Goal: Task Accomplishment & Management: Manage account settings

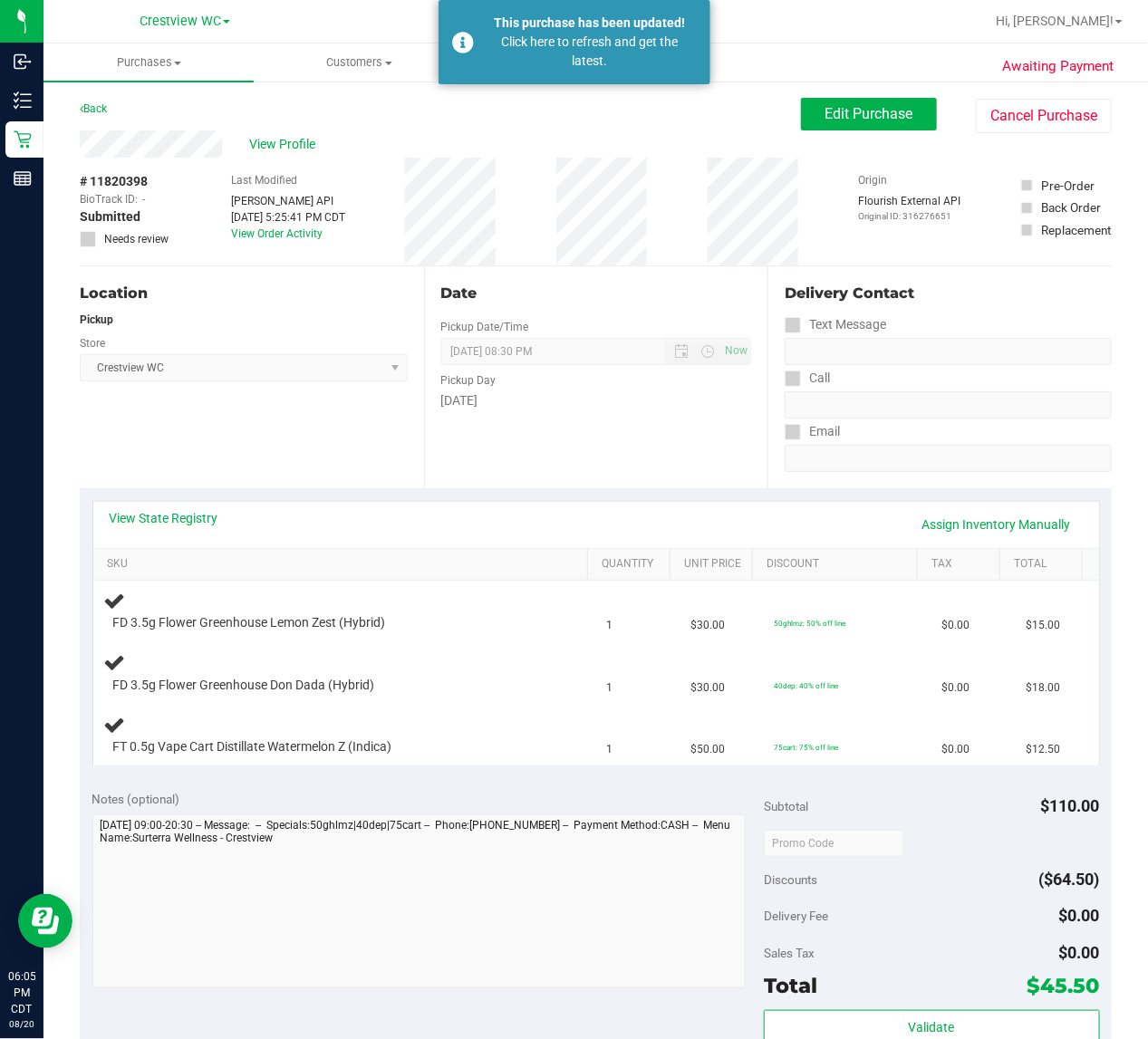
click at [123, 456] on div "Location Pickup Store Crestview WC Select Store [PERSON_NAME][GEOGRAPHIC_DATA] …" at bounding box center [252, 377] width 345 height 222
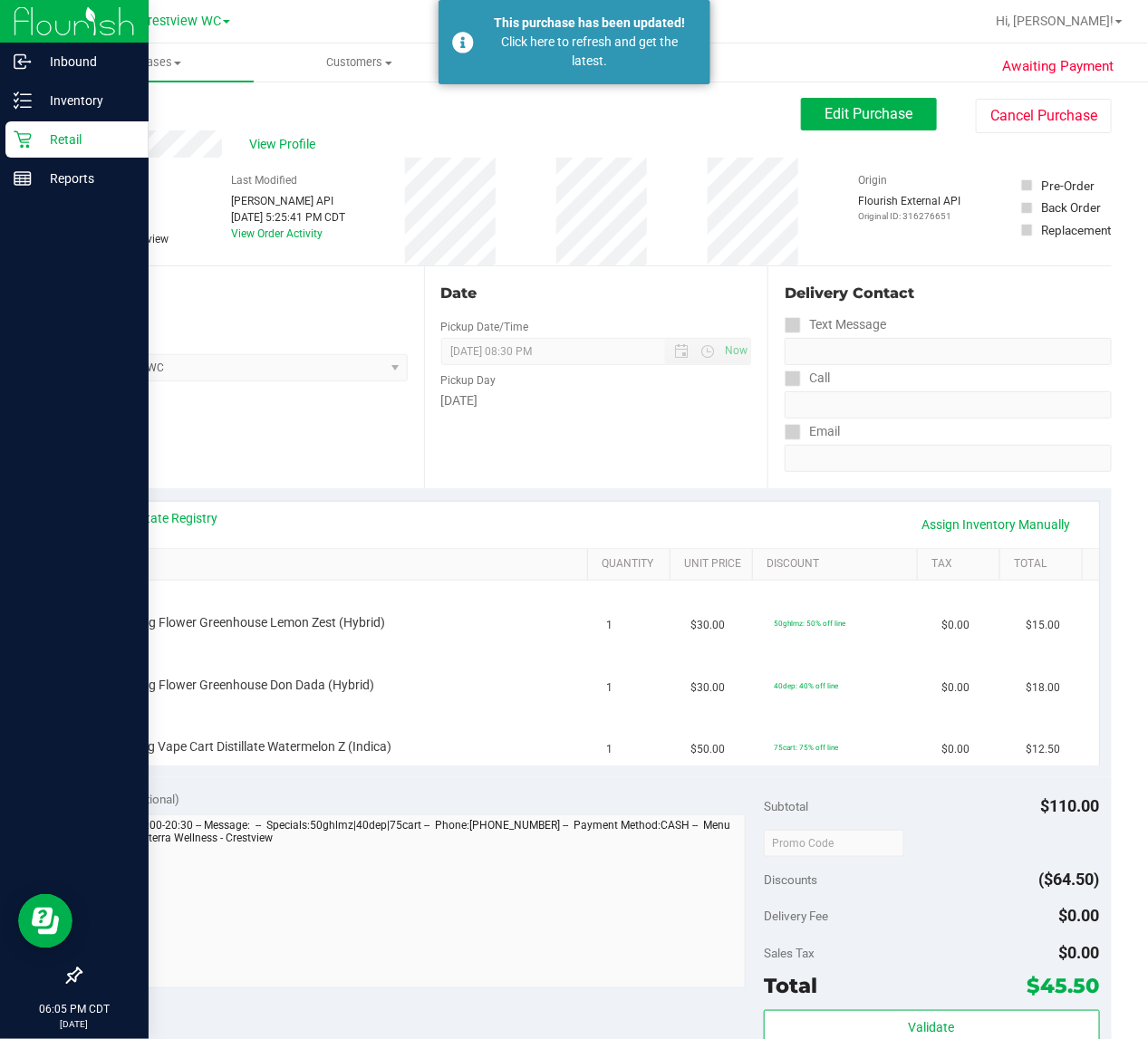
drag, startPoint x: 46, startPoint y: 131, endPoint x: 45, endPoint y: 145, distance: 14.0
click at [46, 131] on p "Retail" at bounding box center [86, 139] width 109 height 22
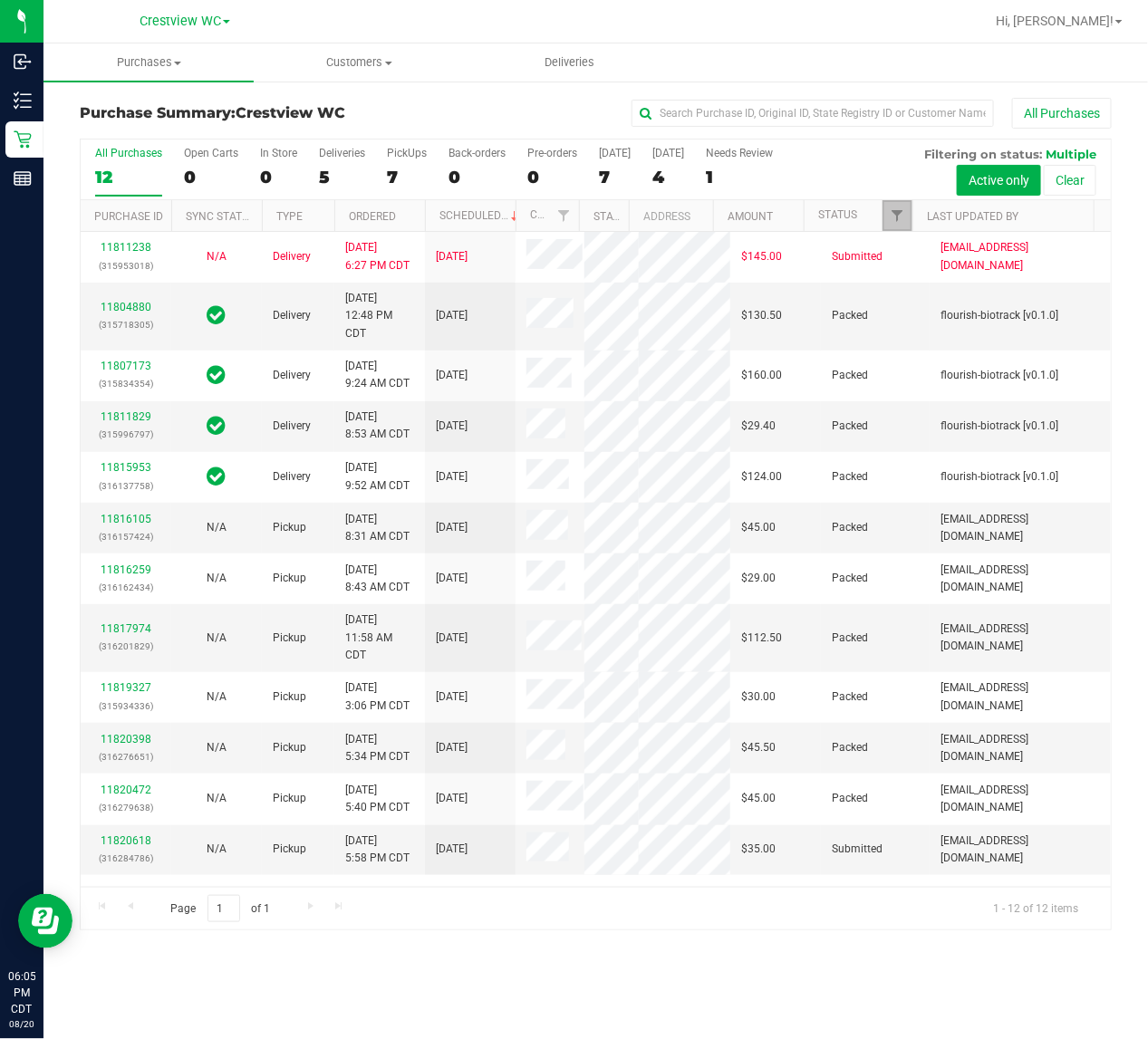
click at [895, 219] on span "Filter" at bounding box center [896, 215] width 14 height 14
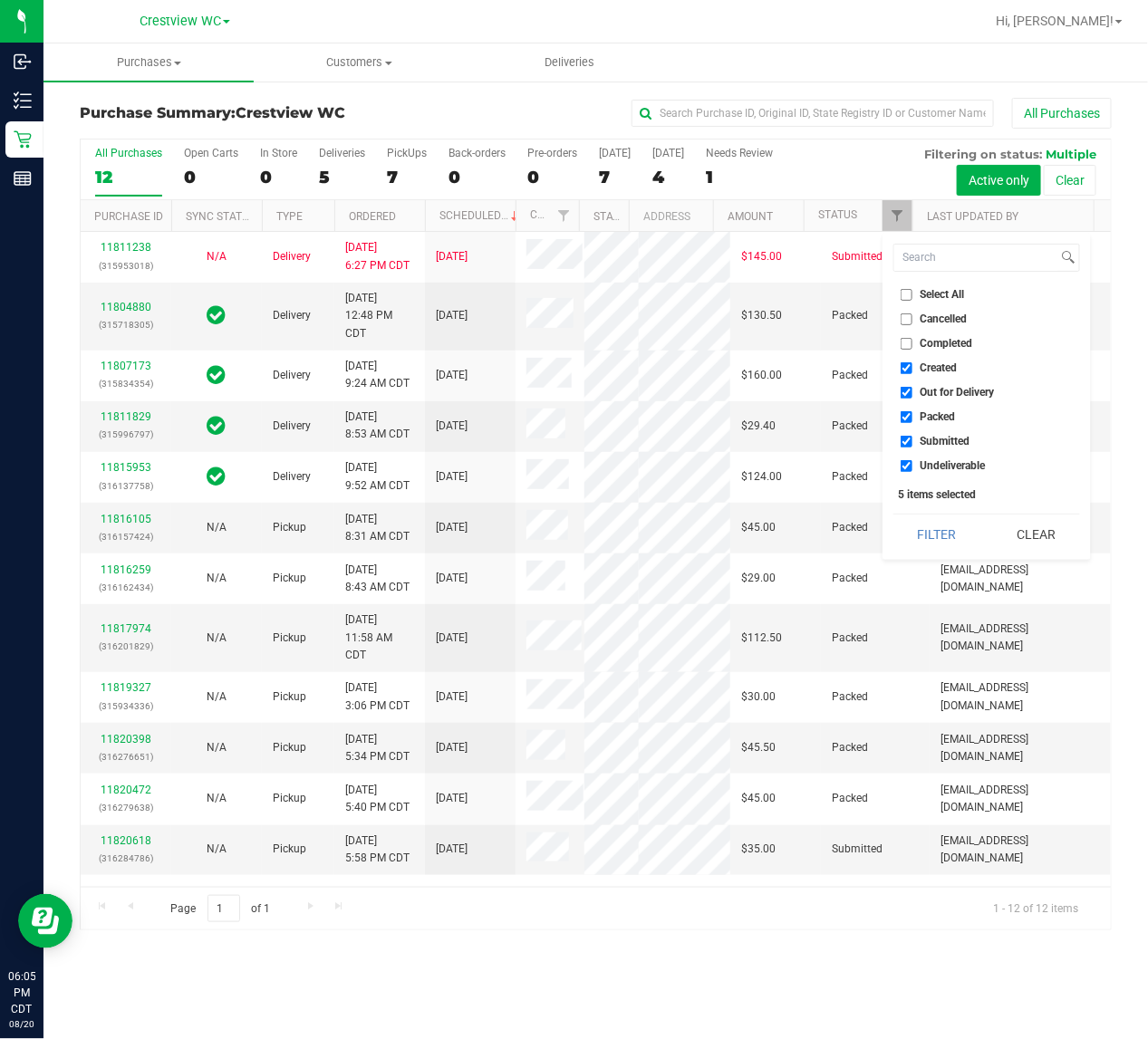
click at [926, 369] on span "Created" at bounding box center [938, 367] width 37 height 11
click at [912, 369] on input "Created" at bounding box center [906, 368] width 11 height 11
checkbox input "false"
click at [929, 395] on span "Out for Delivery" at bounding box center [957, 392] width 75 height 11
click at [912, 395] on input "Out for Delivery" at bounding box center [906, 393] width 11 height 11
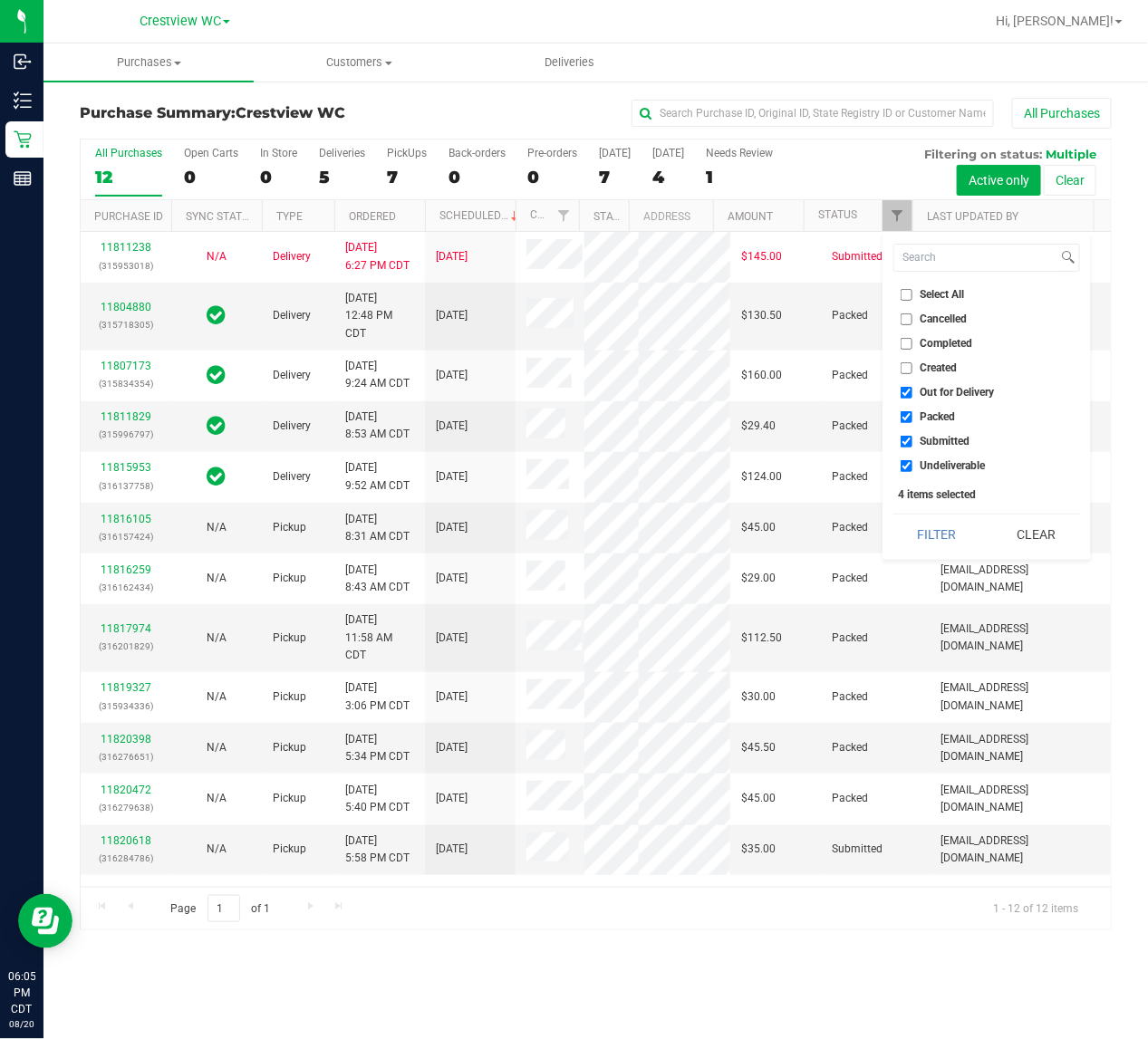
checkbox input "false"
click at [929, 415] on span "Packed" at bounding box center [937, 417] width 35 height 11
click at [912, 415] on input "Packed" at bounding box center [906, 418] width 11 height 11
checkbox input "false"
click at [925, 445] on span "Submitted" at bounding box center [945, 440] width 50 height 11
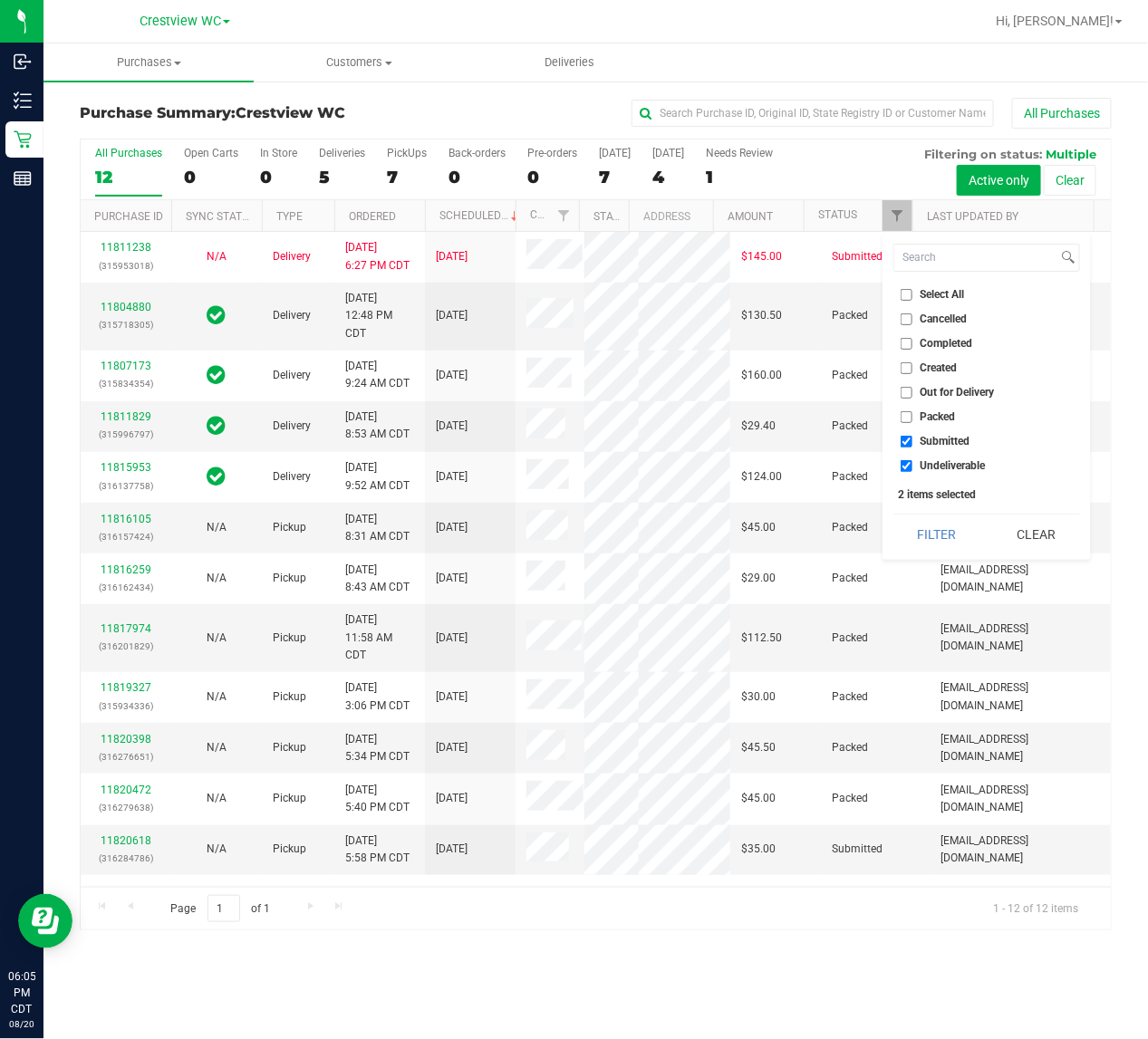
click at [912, 445] on input "Submitted" at bounding box center [906, 441] width 11 height 11
click at [929, 436] on span "Submitted" at bounding box center [945, 440] width 50 height 11
click at [912, 436] on input "Submitted" at bounding box center [906, 441] width 11 height 11
checkbox input "true"
click at [932, 476] on div "Select All Cancelled Completed Created Out for Delivery Packed Submitted Undeli…" at bounding box center [986, 396] width 209 height 328
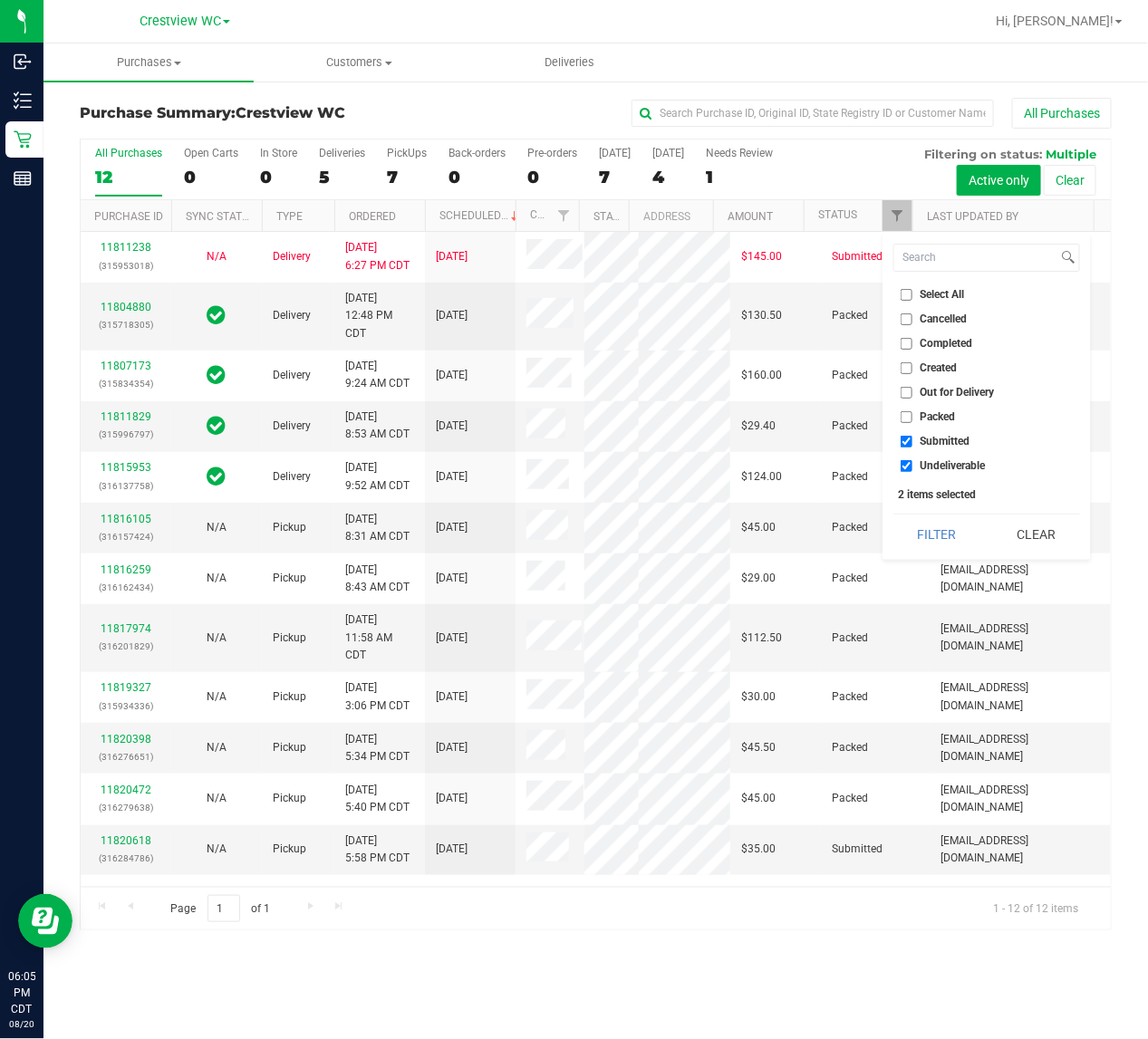
click at [922, 508] on div "Select All Cancelled Completed Created Out for Delivery Packed Submitted Undeli…" at bounding box center [986, 396] width 209 height 328
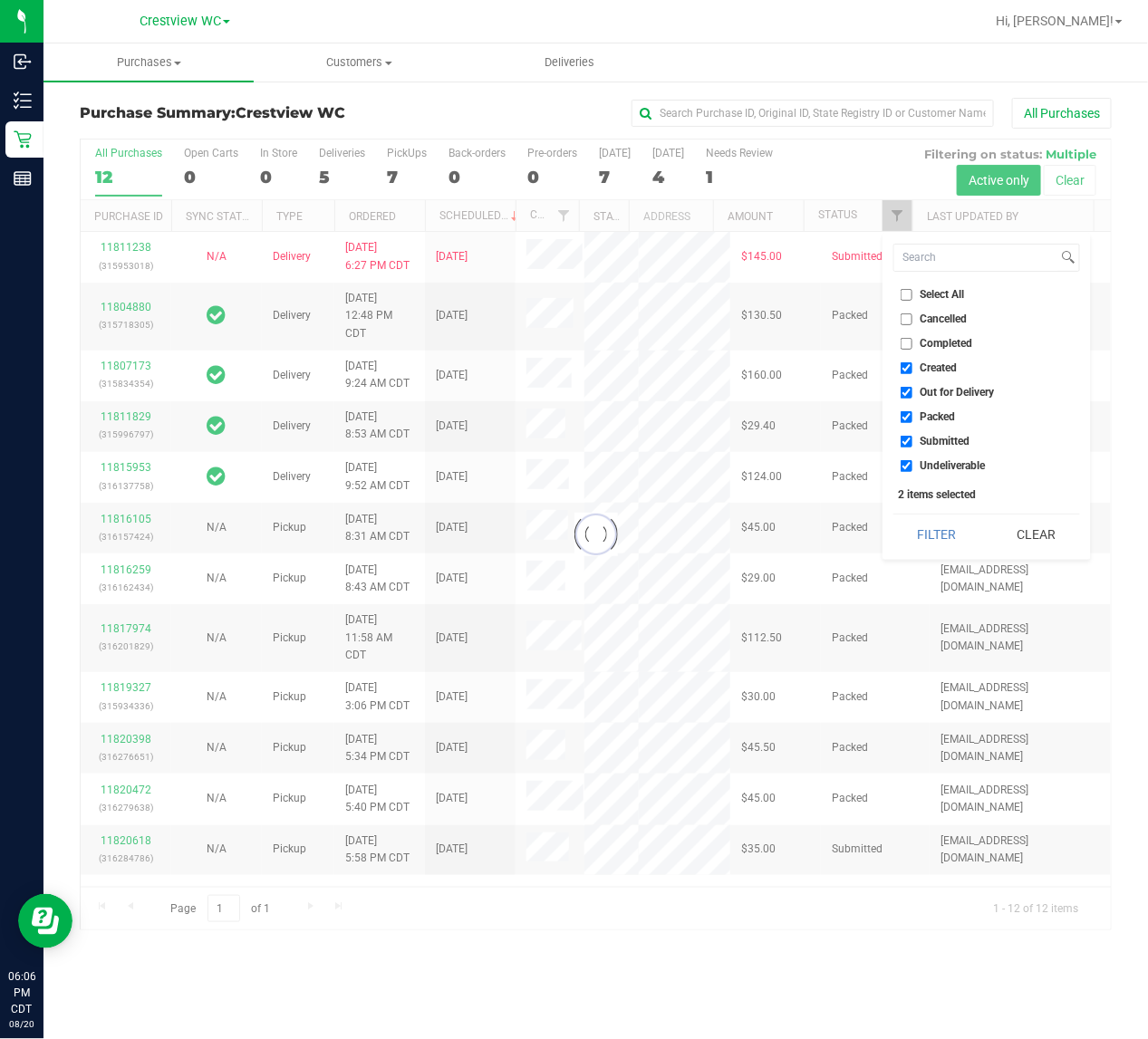
checkbox input "true"
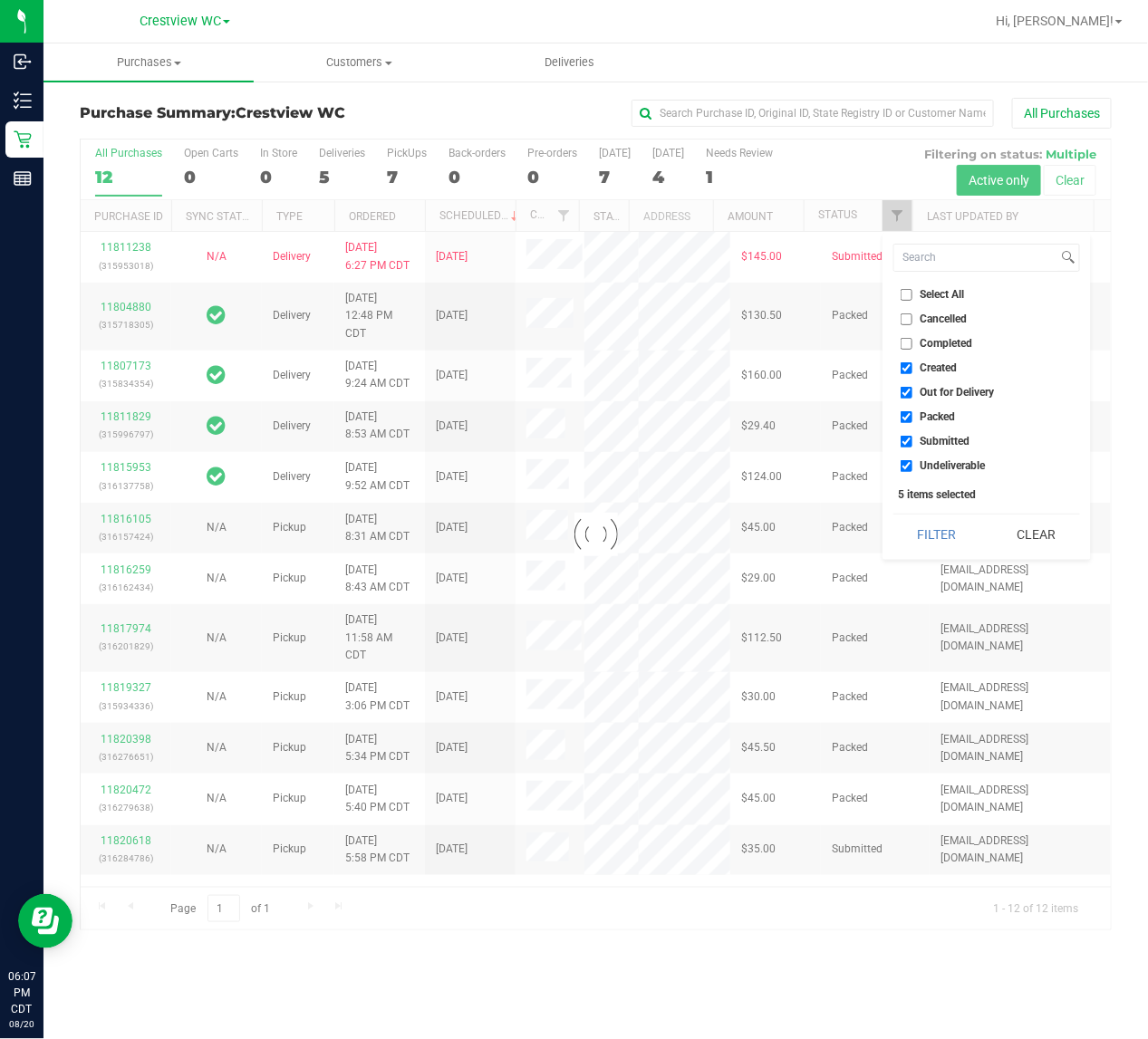
checkbox input "true"
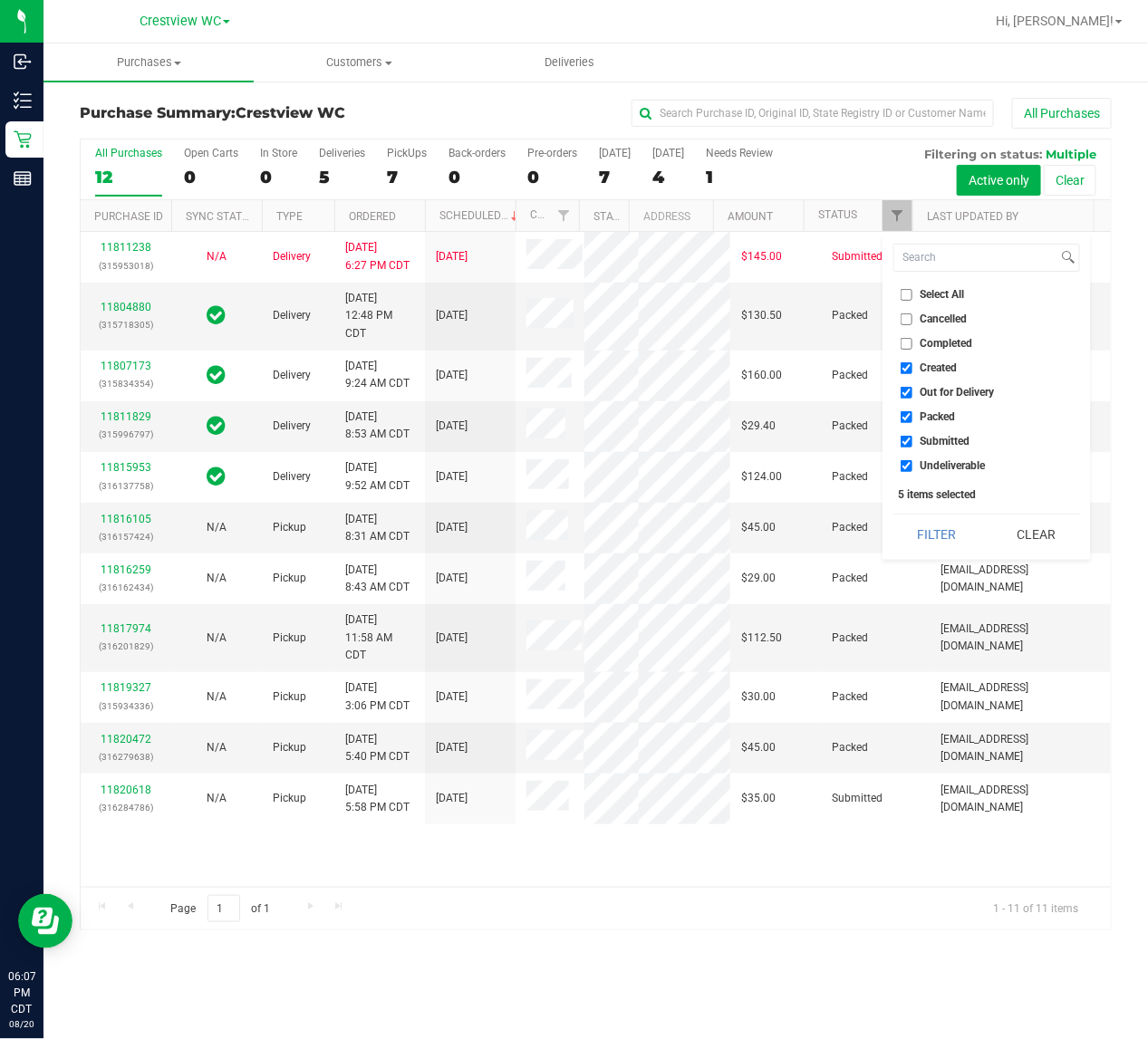
click at [912, 368] on input "Created" at bounding box center [906, 368] width 11 height 11
checkbox input "false"
click at [909, 388] on input "Out for Delivery" at bounding box center [906, 393] width 11 height 11
checkbox input "false"
click at [908, 419] on input "Packed" at bounding box center [906, 418] width 11 height 11
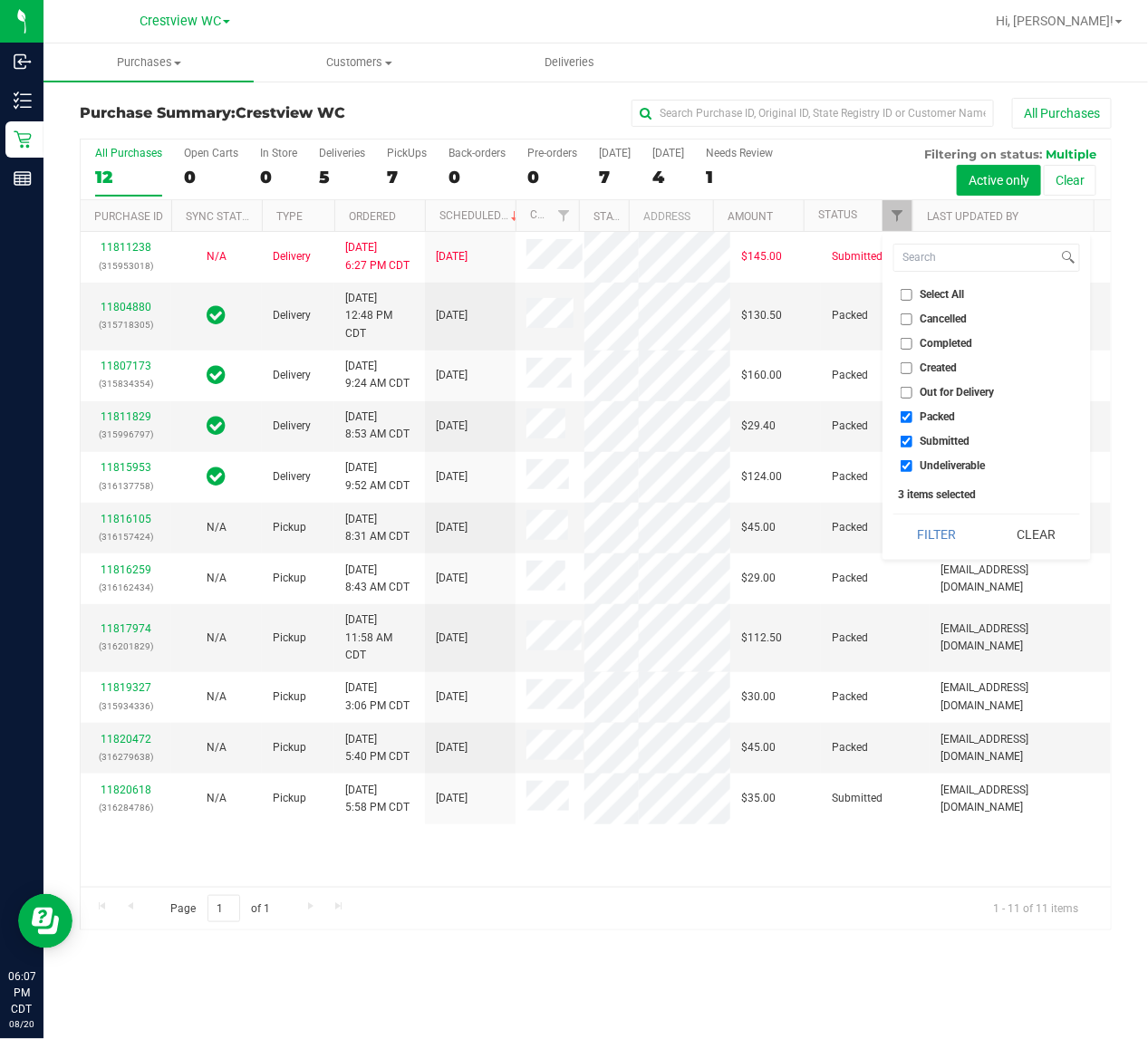
checkbox input "false"
click at [906, 464] on input "Undeliverable" at bounding box center [906, 466] width 11 height 11
checkbox input "false"
click at [943, 536] on button "Filter" at bounding box center [936, 534] width 87 height 40
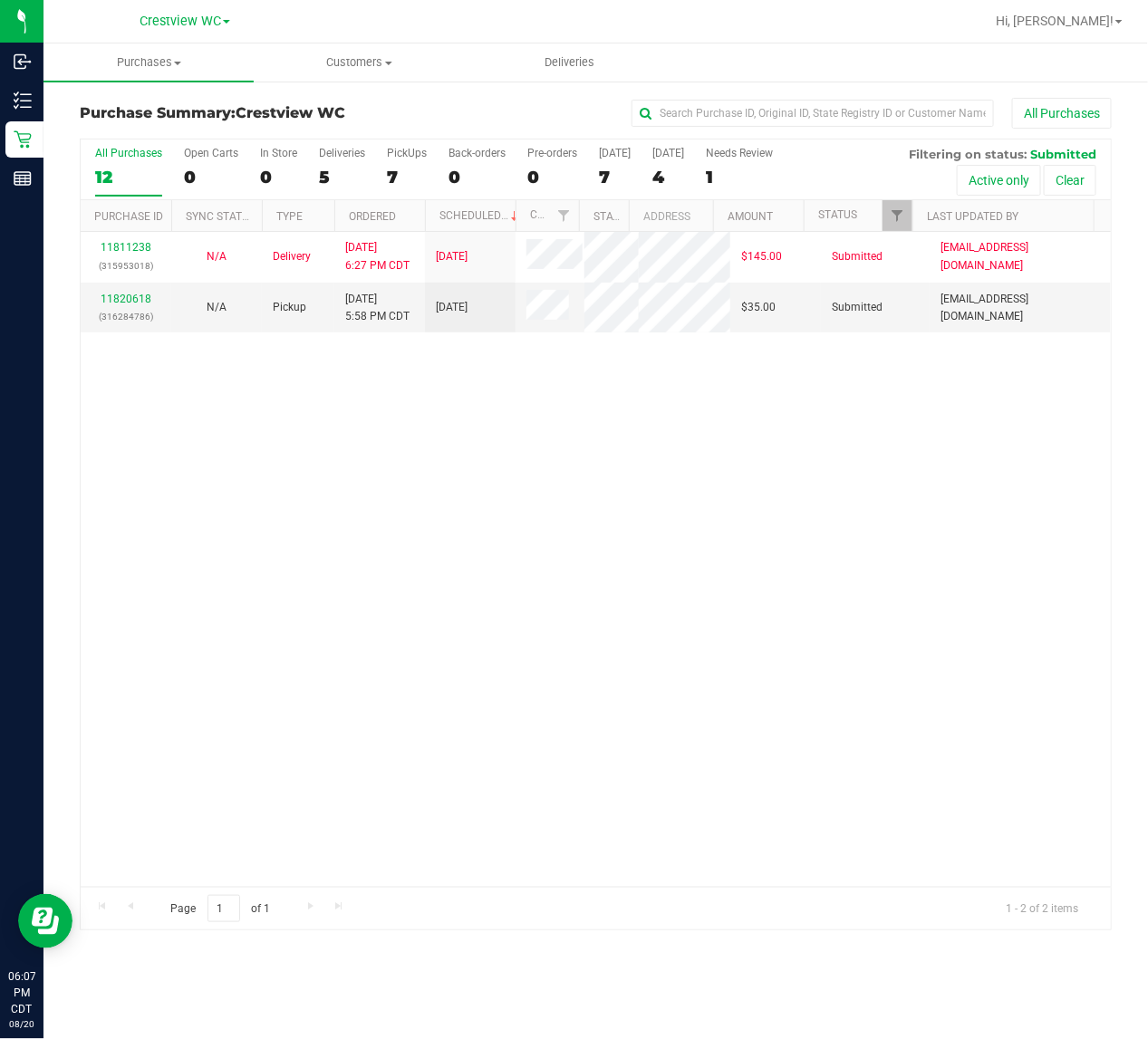
click at [908, 702] on div "11811238 (315953018) N/A Delivery [DATE] 6:27 PM CDT 8/22/2025 $145.00 Submitte…" at bounding box center [596, 559] width 1030 height 655
click at [228, 680] on div "11811238 (315953018) N/A Delivery [DATE] 6:27 PM CDT 8/22/2025 $145.00 Submitte…" at bounding box center [596, 559] width 1030 height 655
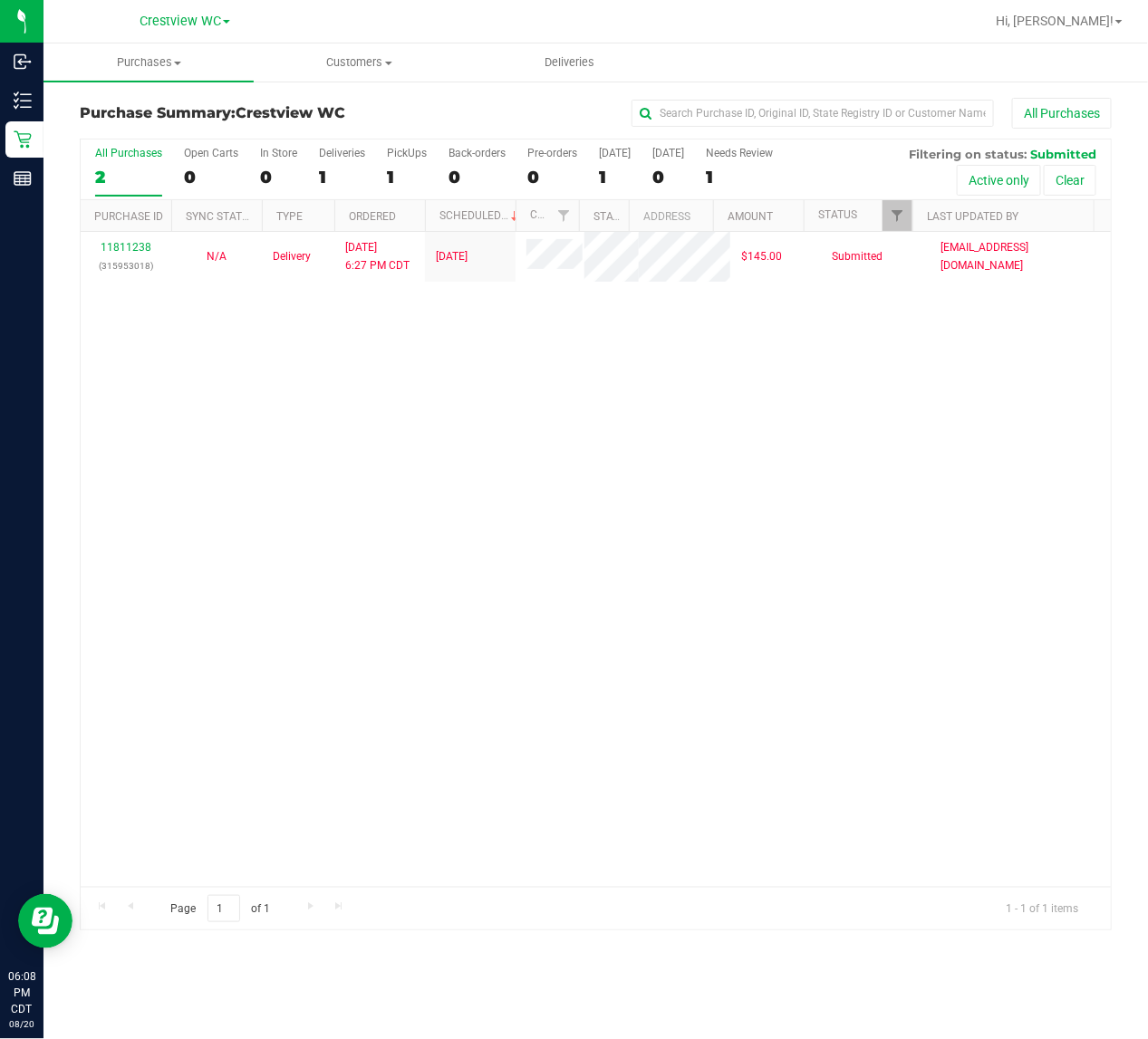
drag, startPoint x: 333, startPoint y: 544, endPoint x: 315, endPoint y: 544, distance: 18.0
click at [330, 544] on div "11811238 (315953018) N/A Delivery [DATE] 6:27 PM CDT 8/22/2025 $145.00 Submitte…" at bounding box center [596, 559] width 1030 height 655
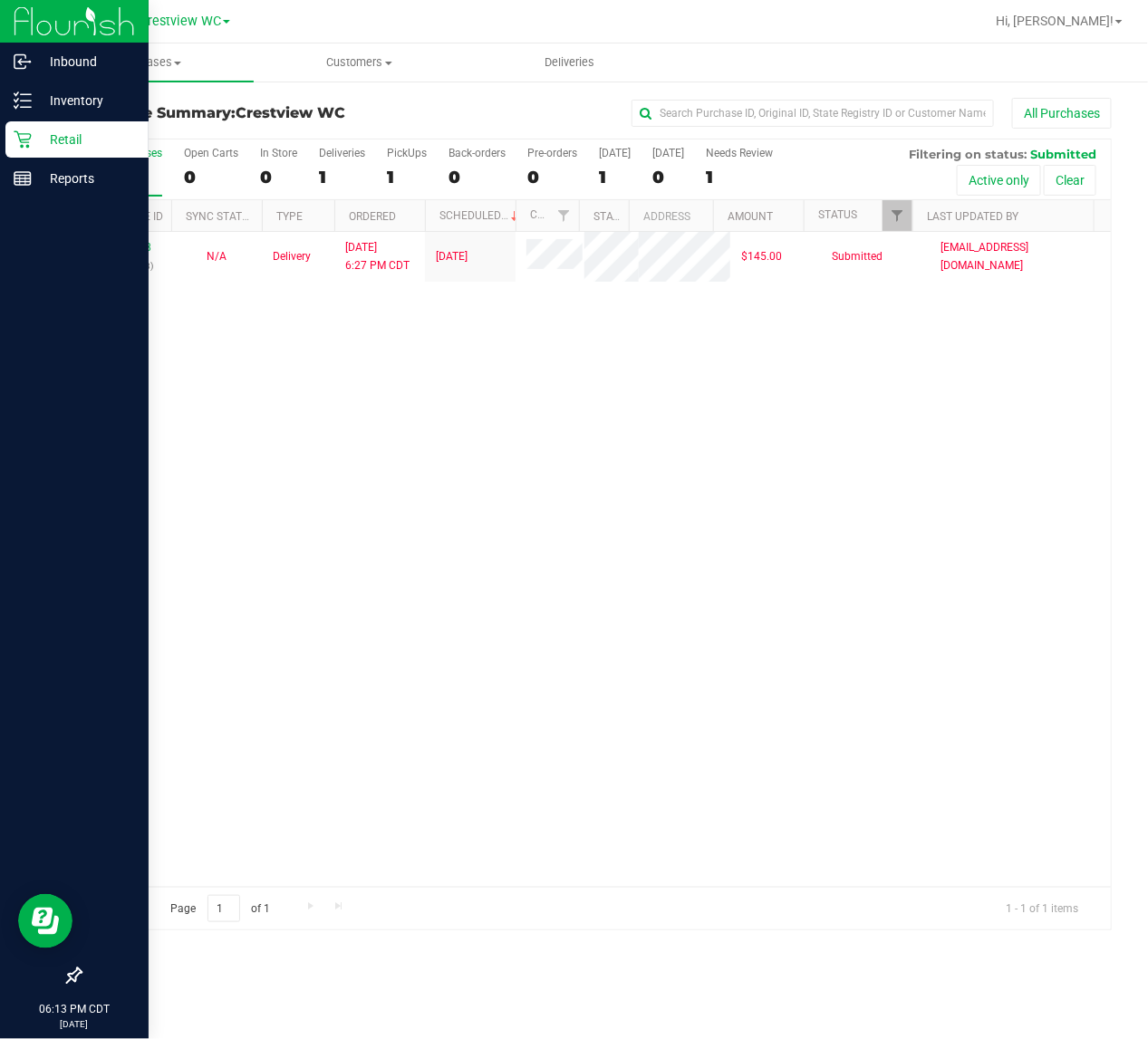
click at [56, 495] on div at bounding box center [74, 578] width 148 height 759
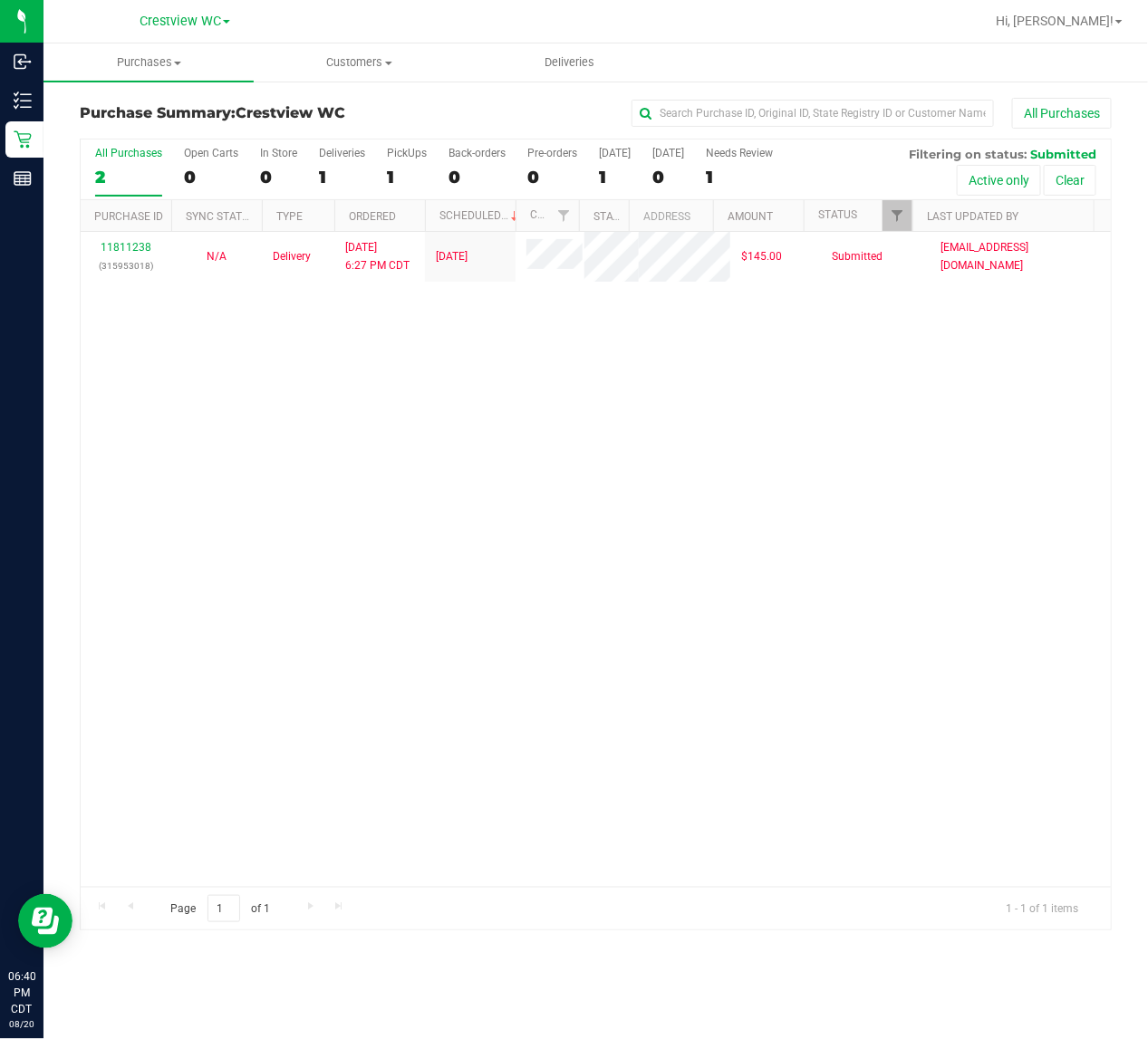
drag, startPoint x: 382, startPoint y: 663, endPoint x: 385, endPoint y: 649, distance: 14.3
click at [382, 663] on div "11811238 (315953018) N/A Delivery [DATE] 6:27 PM CDT 8/22/2025 $145.00 Submitte…" at bounding box center [596, 559] width 1030 height 655
click at [812, 480] on div "11811238 (315953018) N/A Delivery [DATE] 6:27 PM CDT 8/22/2025 $145.00 Submitte…" at bounding box center [596, 559] width 1030 height 655
drag, startPoint x: 628, startPoint y: 874, endPoint x: 628, endPoint y: 839, distance: 35.0
click at [628, 870] on div "11811238 (315953018) N/A Delivery [DATE] 6:27 PM CDT 8/22/2025 $145.00 Submitte…" at bounding box center [596, 559] width 1030 height 655
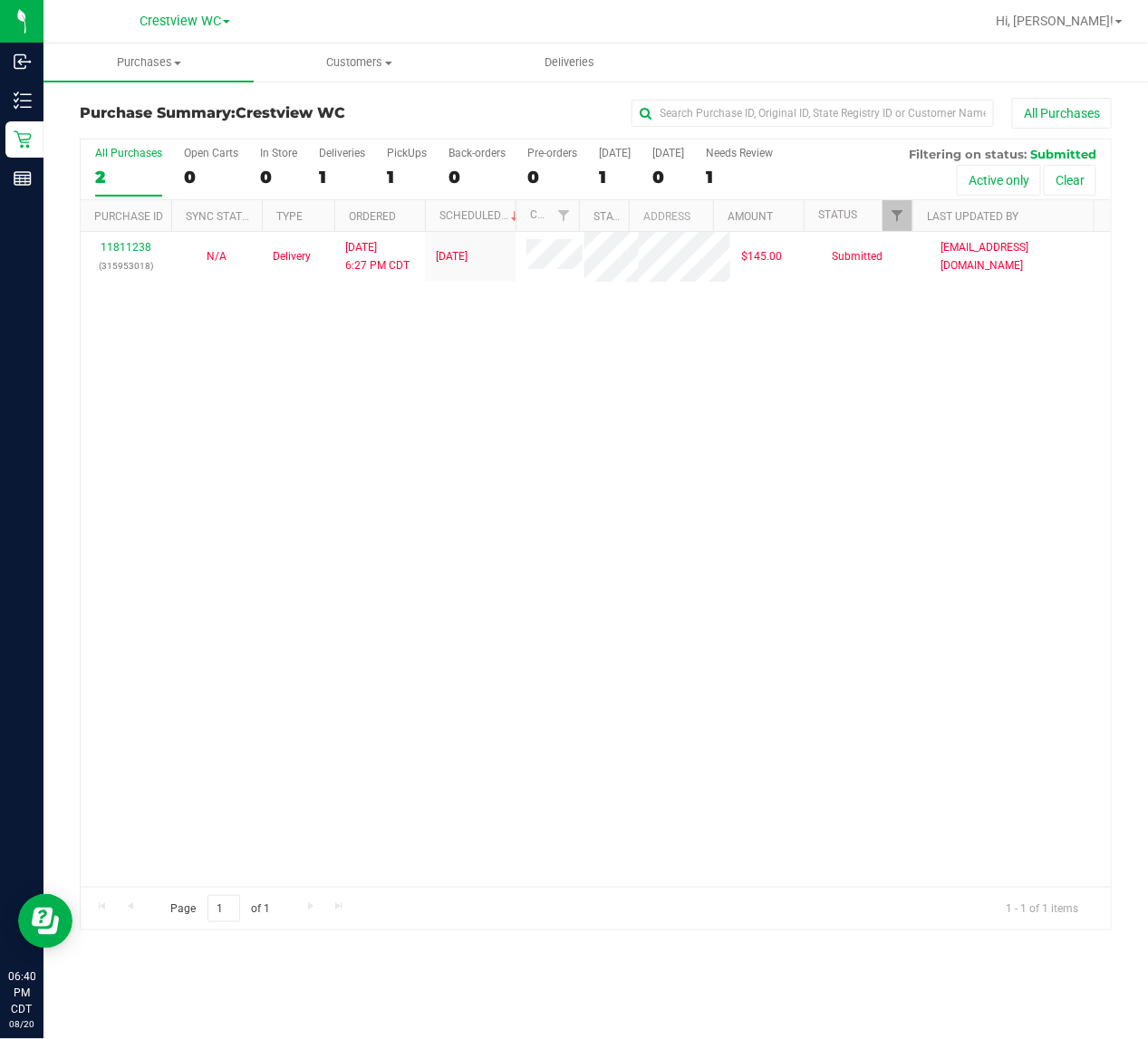
click at [439, 698] on div "11811238 (315953018) N/A Delivery [DATE] 6:27 PM CDT 8/22/2025 $145.00 Submitte…" at bounding box center [596, 559] width 1030 height 655
click at [572, 553] on div "11811238 (315953018) N/A Delivery [DATE] 6:27 PM CDT 8/22/2025 $145.00 Submitte…" at bounding box center [596, 559] width 1030 height 655
click at [299, 551] on div "11811238 (315953018) N/A Delivery [DATE] 6:27 PM CDT 8/22/2025 $145.00 Submitte…" at bounding box center [596, 559] width 1030 height 655
click at [214, 546] on div "11811238 (315953018) N/A Delivery [DATE] 6:27 PM CDT 8/22/2025 $145.00 Submitte…" at bounding box center [596, 559] width 1030 height 655
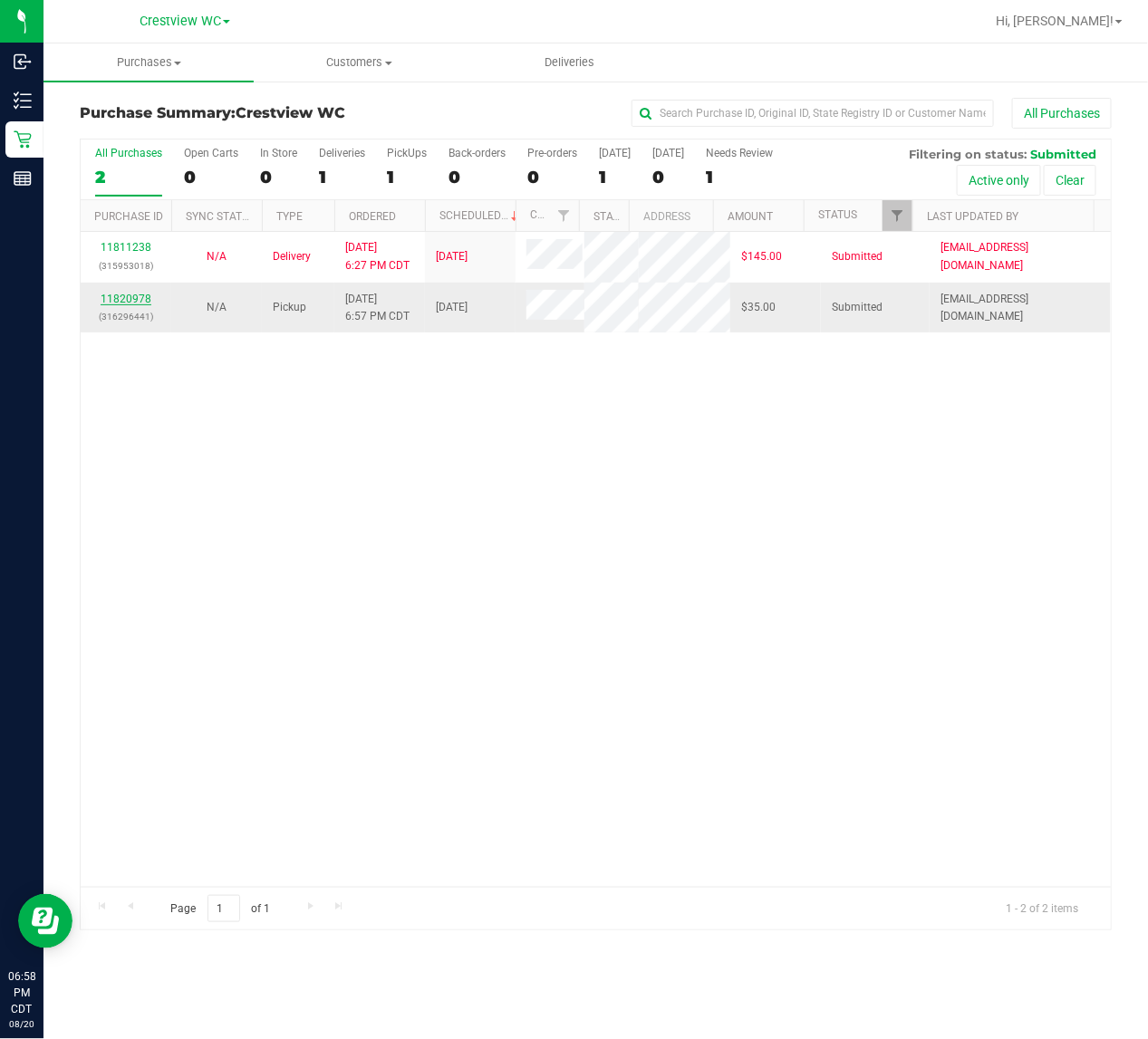
click at [136, 305] on link "11820978" at bounding box center [125, 299] width 51 height 12
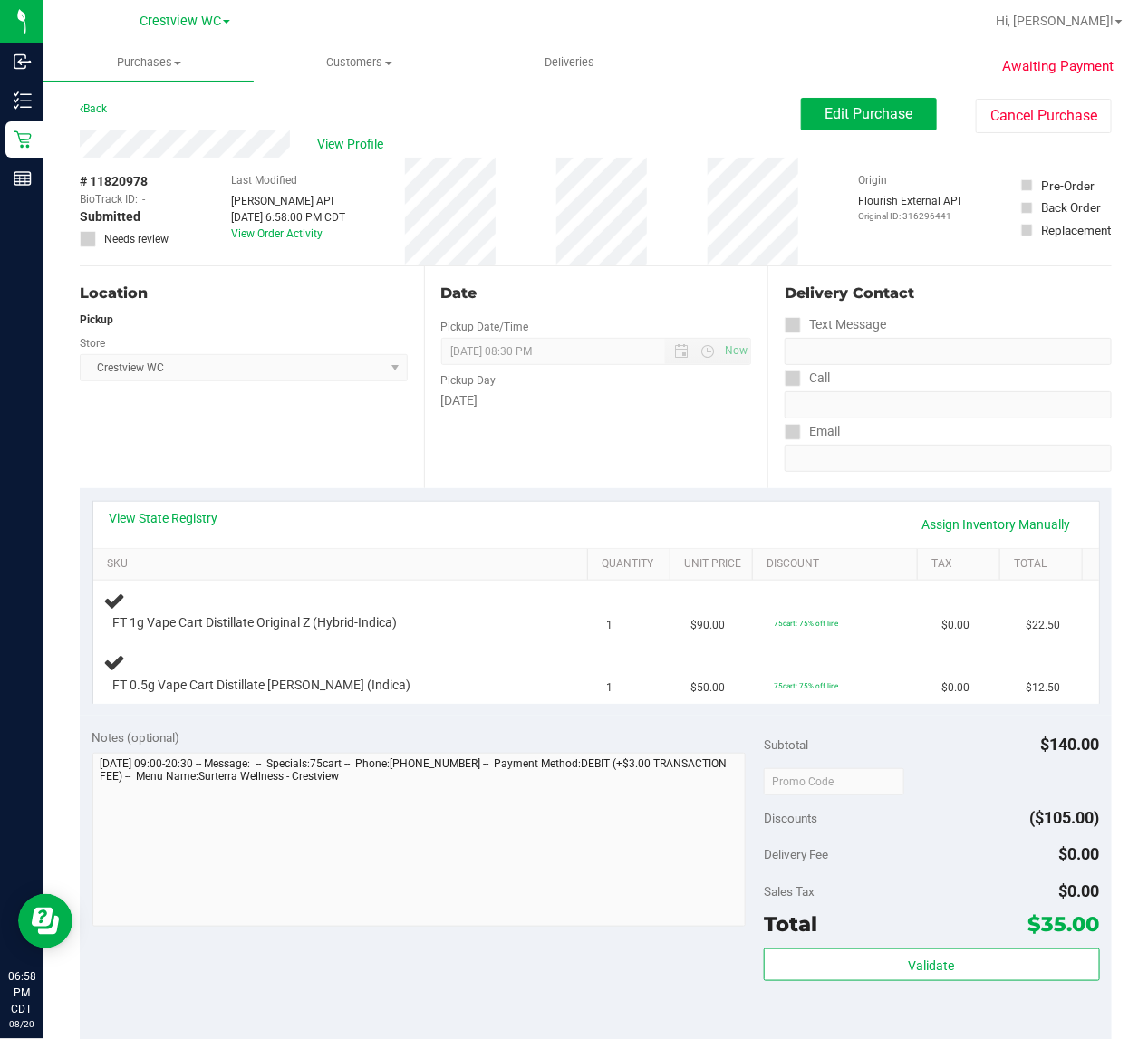
click at [341, 750] on div "Notes (optional)" at bounding box center [427, 830] width 671 height 203
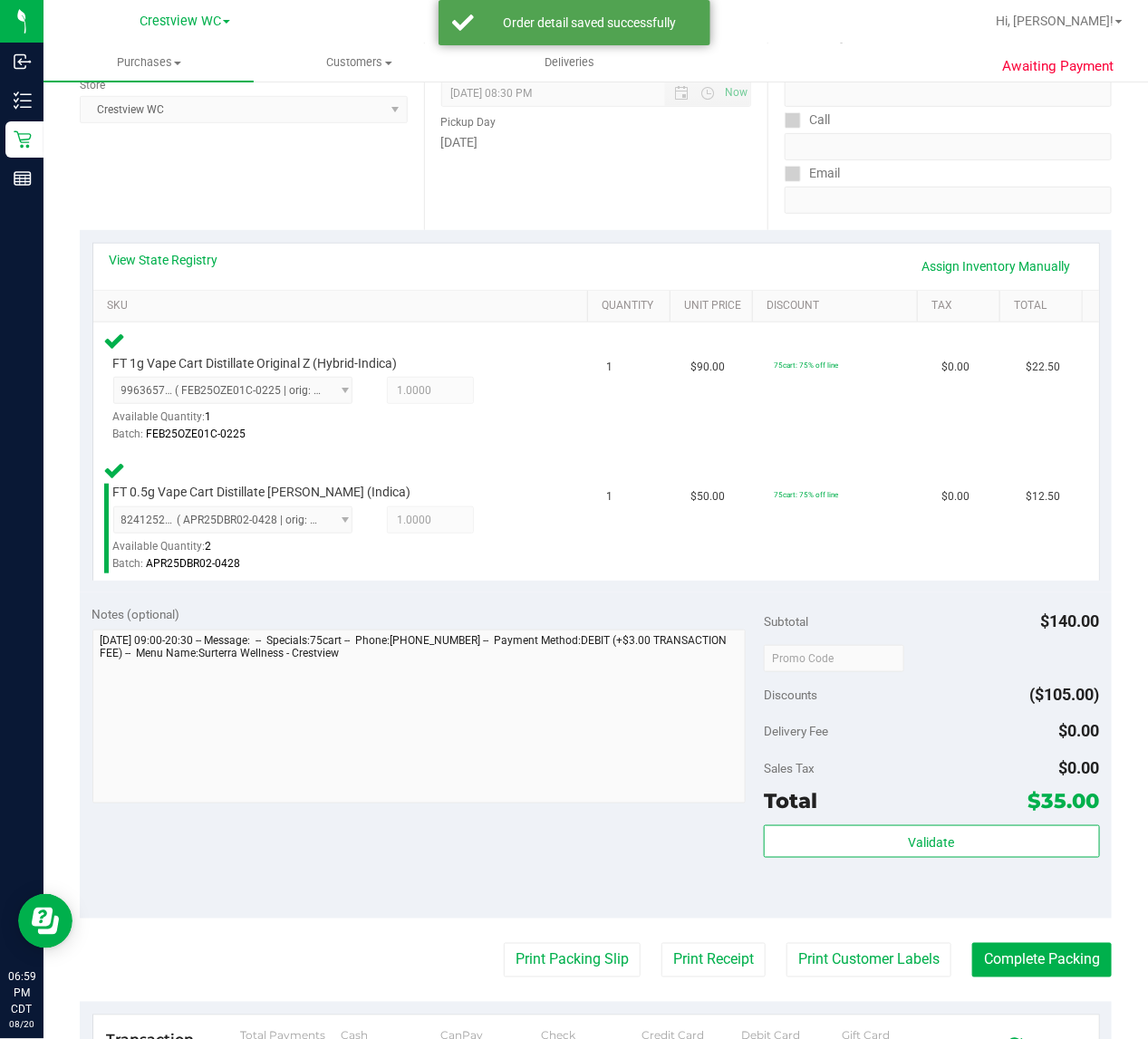
scroll to position [304, 0]
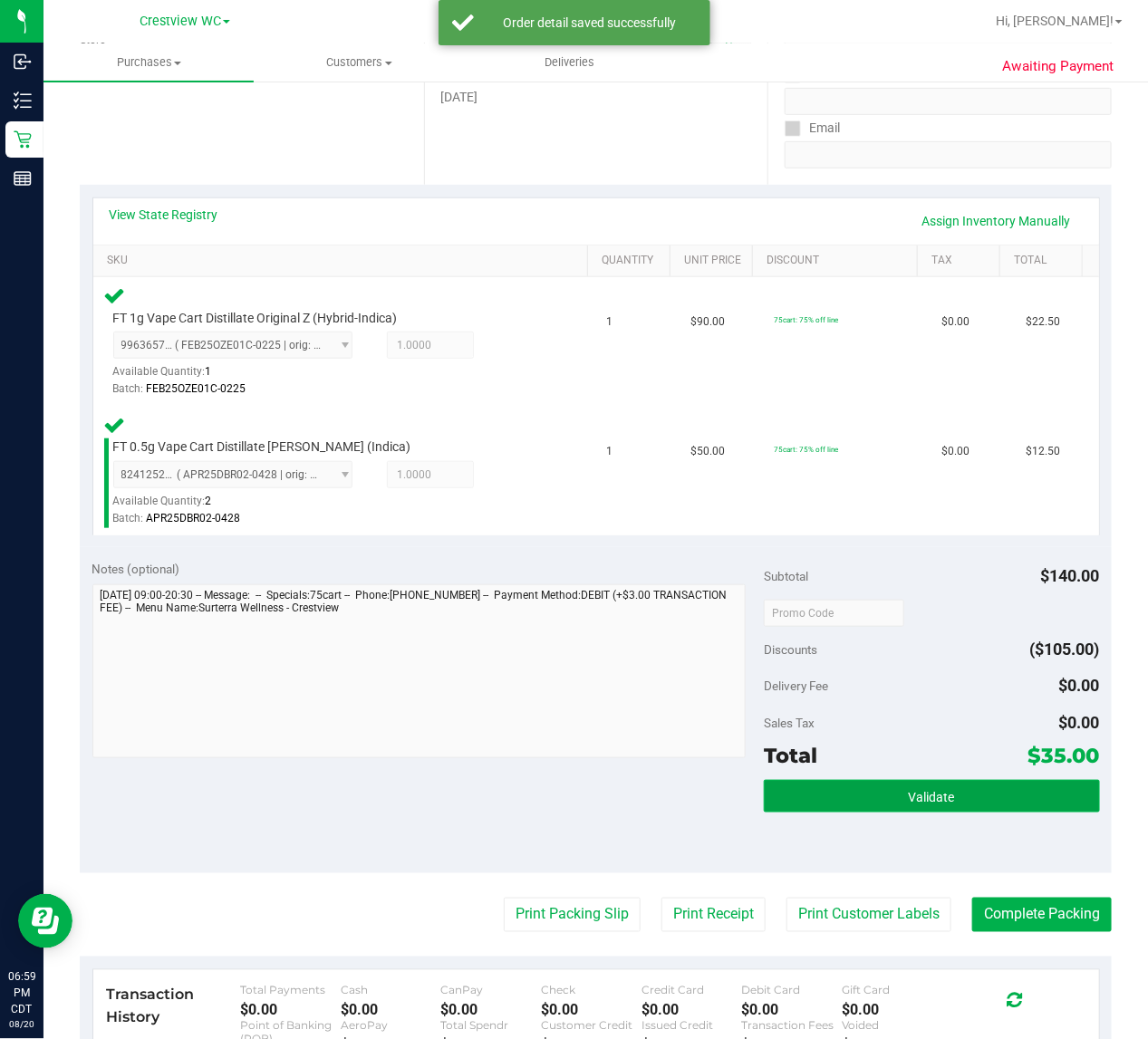
click at [940, 784] on button "Validate" at bounding box center [932, 797] width 336 height 33
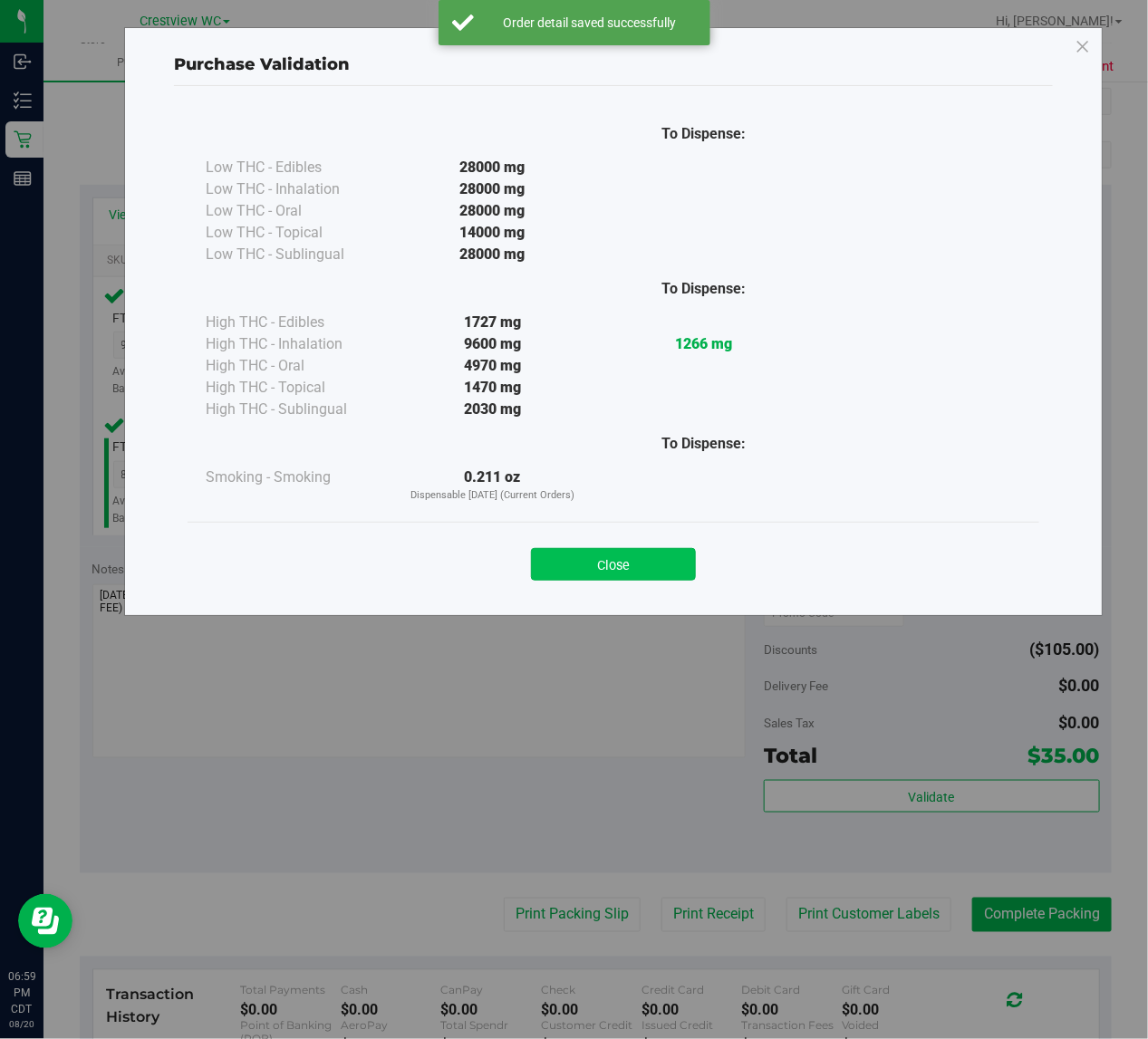
click at [628, 553] on button "Close" at bounding box center [613, 564] width 165 height 33
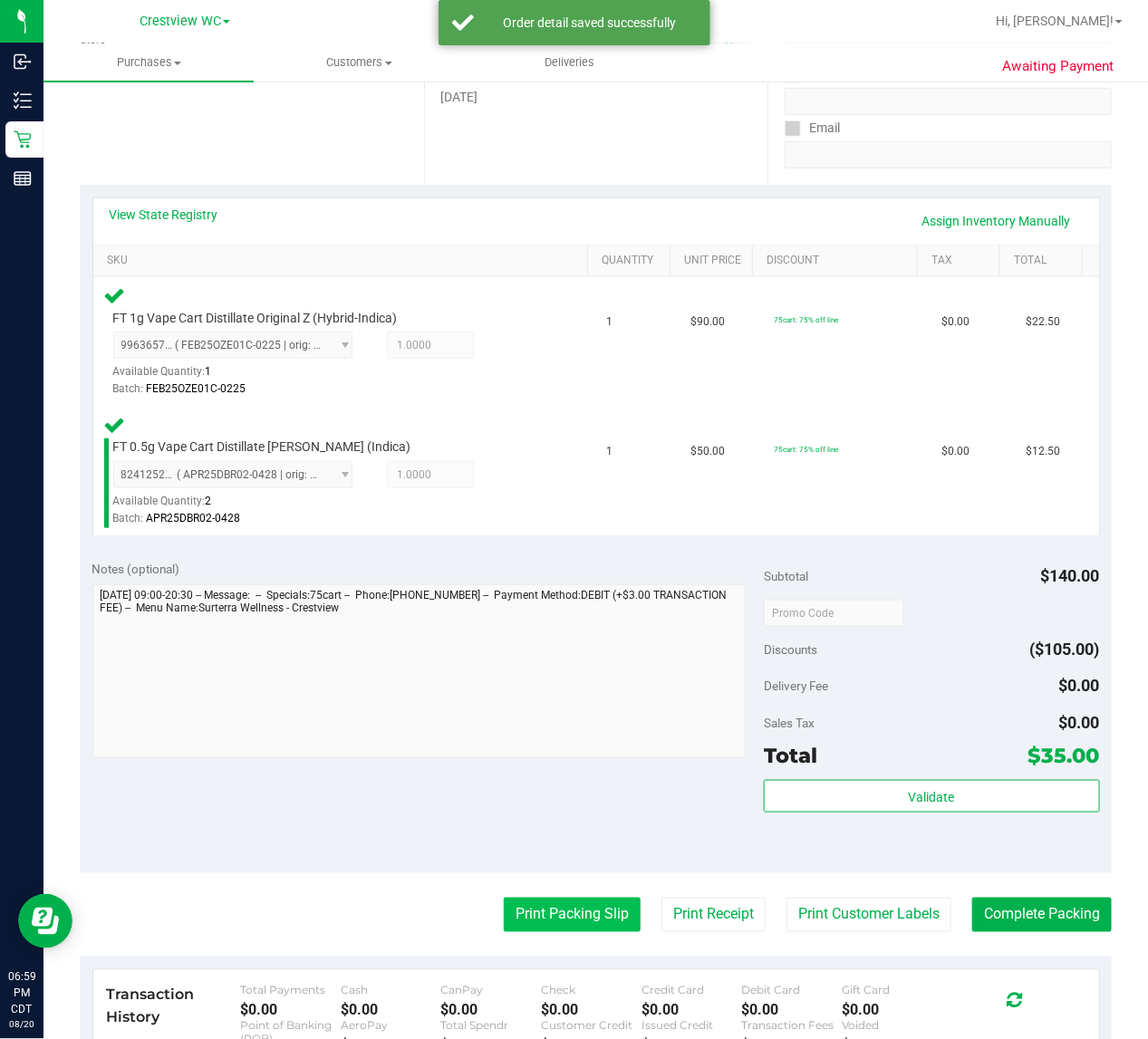
click at [566, 901] on button "Print Packing Slip" at bounding box center [572, 915] width 137 height 34
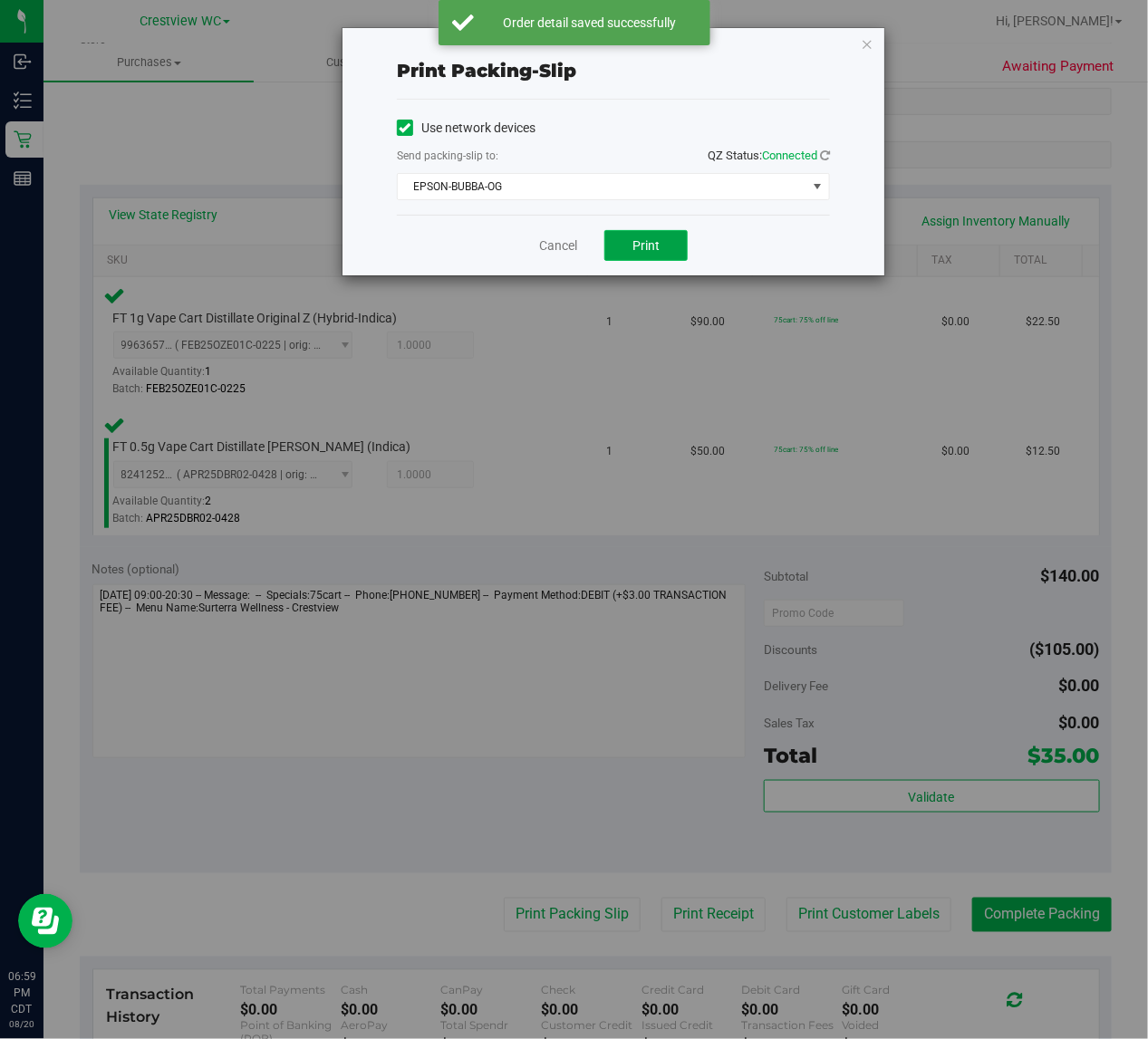
click at [670, 242] on button "Print" at bounding box center [645, 245] width 83 height 31
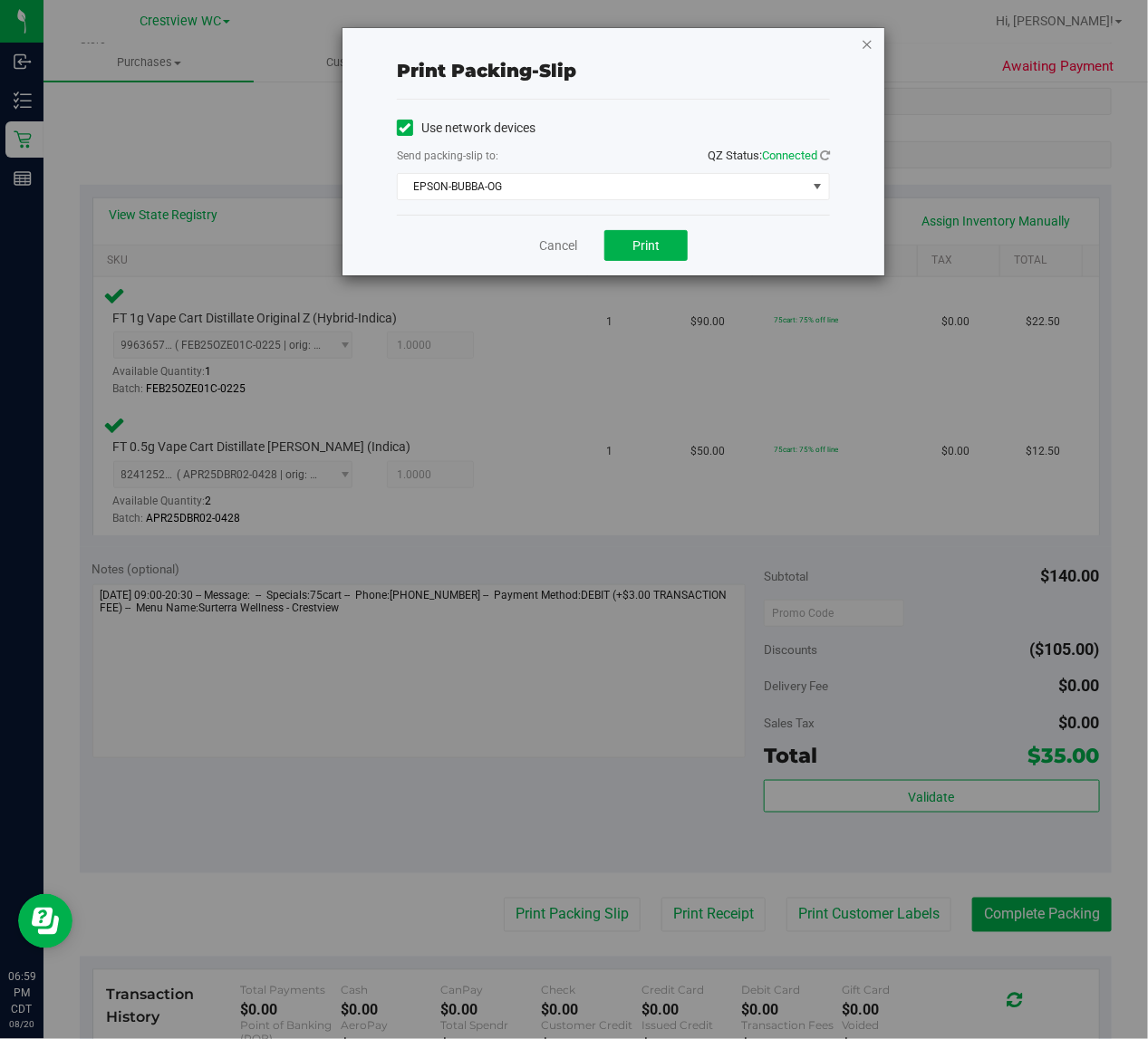
click at [872, 42] on icon "button" at bounding box center [867, 43] width 12 height 22
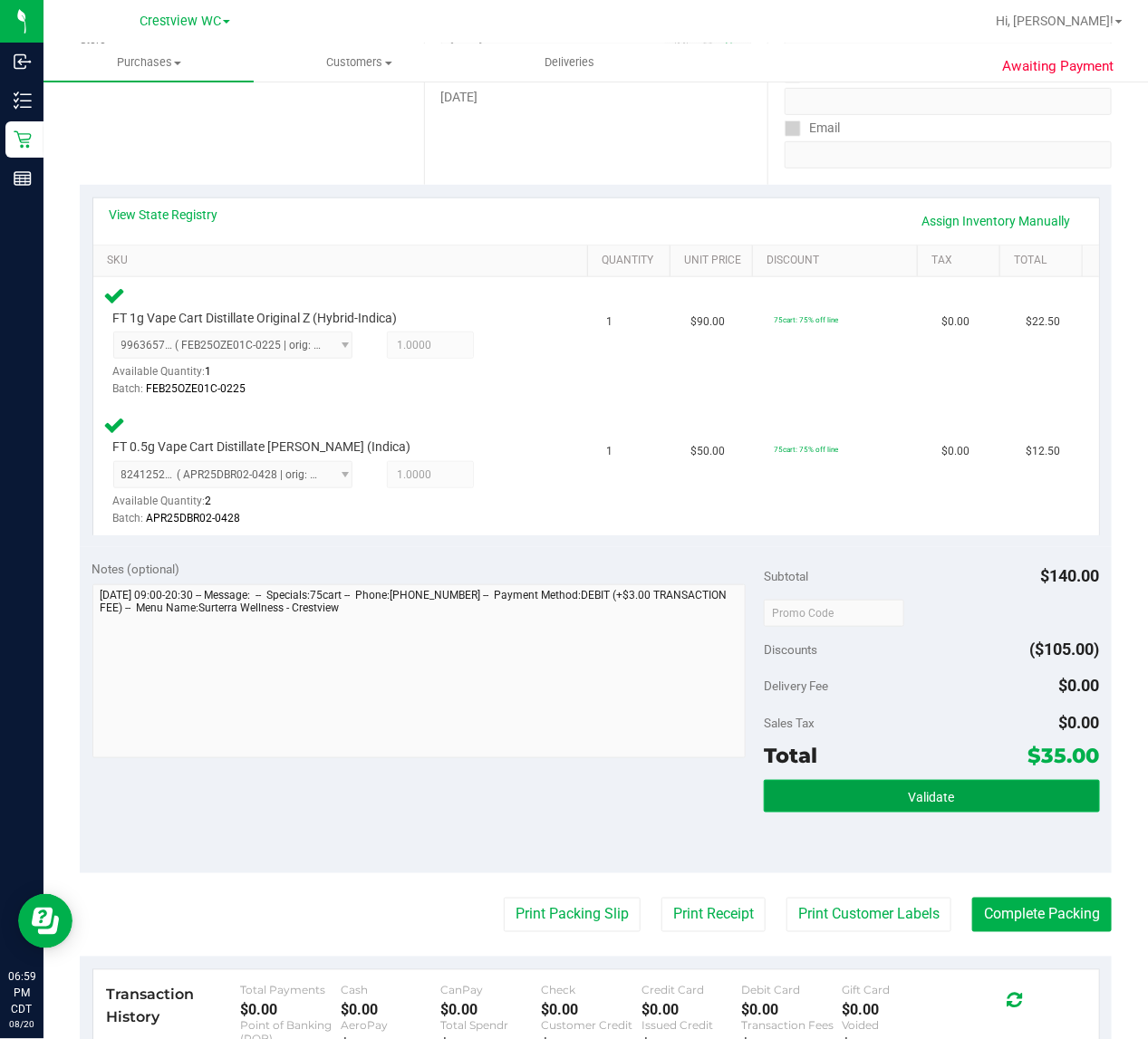
click at [1020, 799] on button "Validate" at bounding box center [932, 797] width 336 height 33
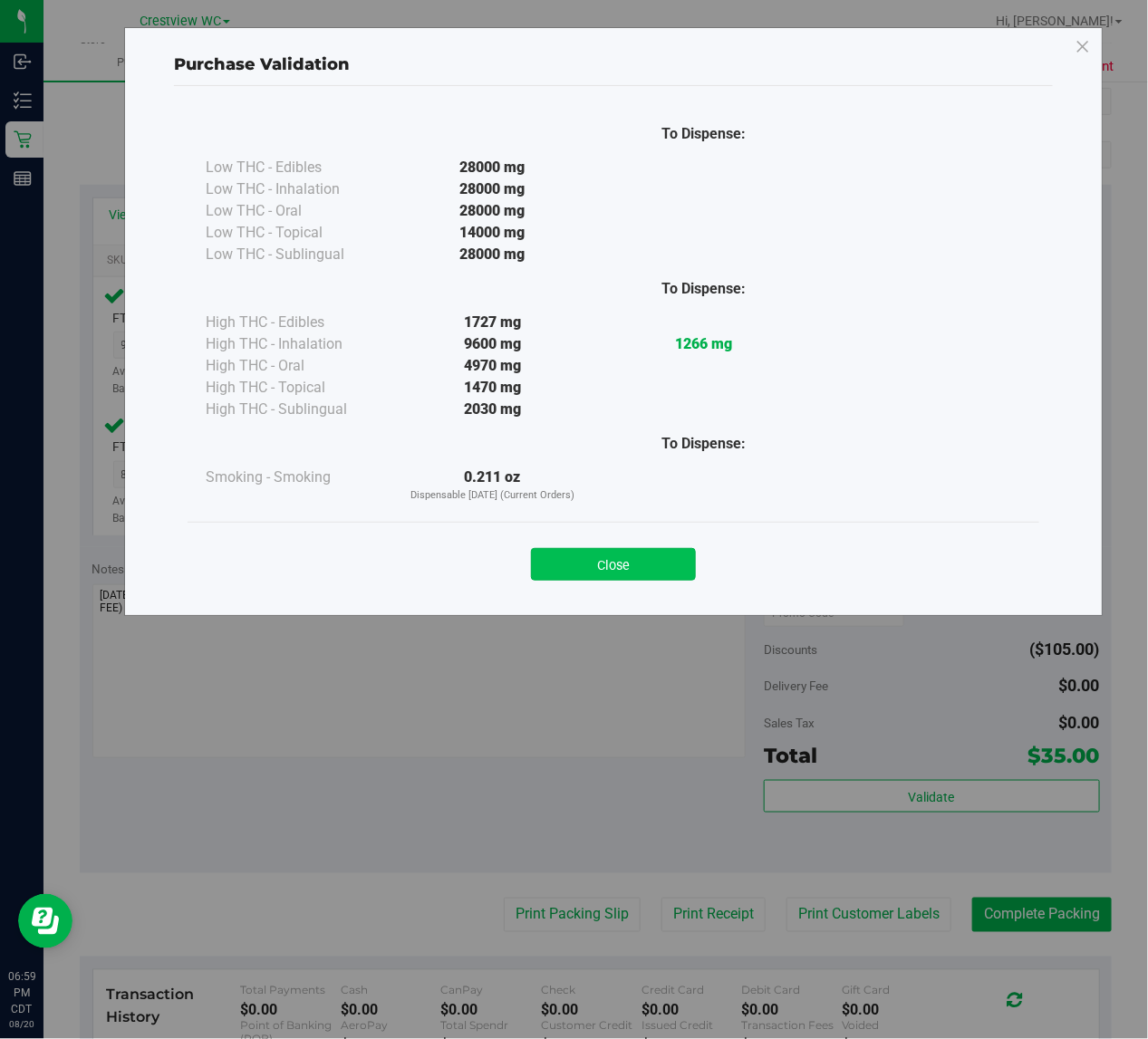
click at [655, 576] on button "Close" at bounding box center [613, 564] width 165 height 33
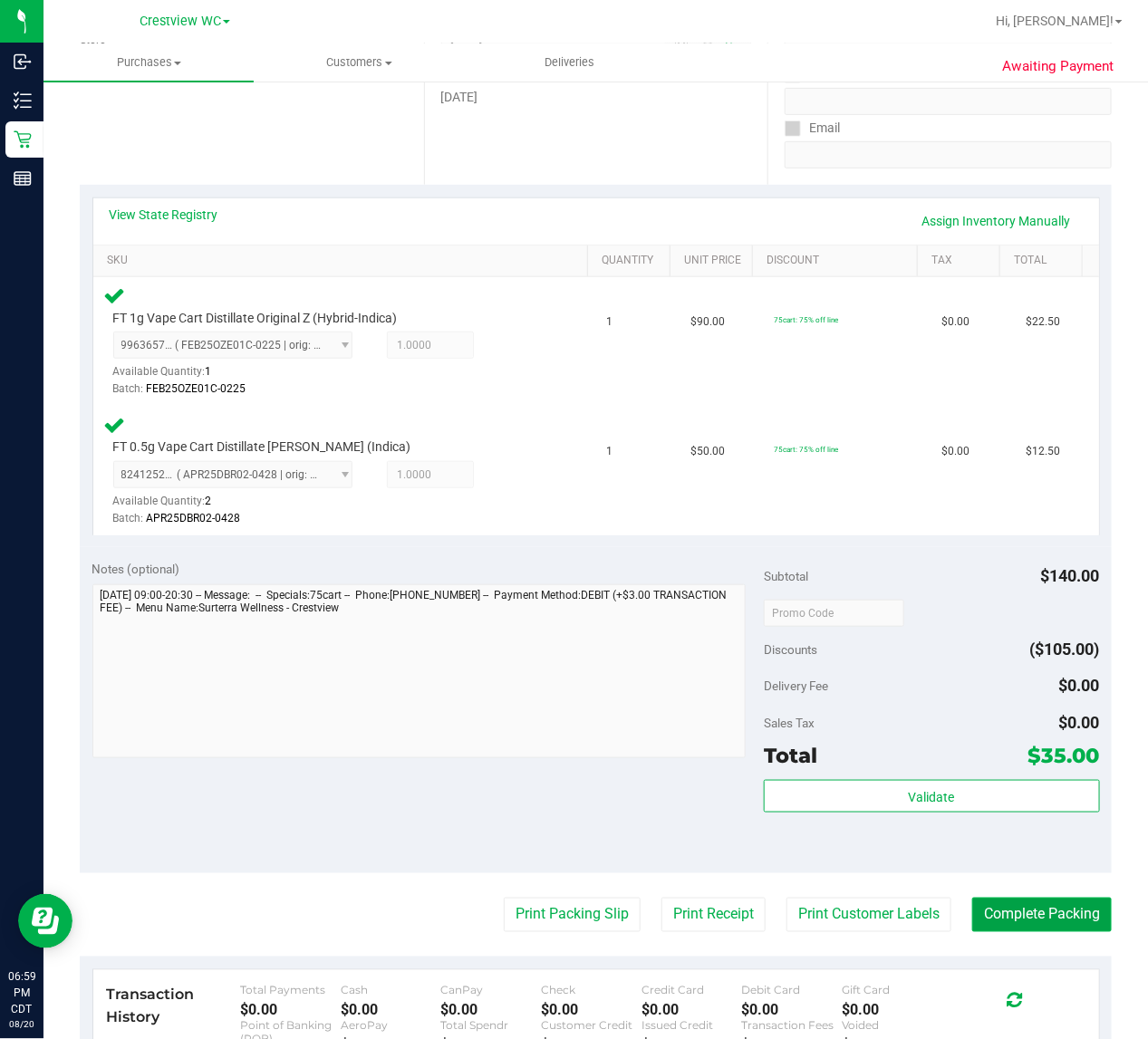
click at [1026, 925] on button "Complete Packing" at bounding box center [1042, 915] width 140 height 34
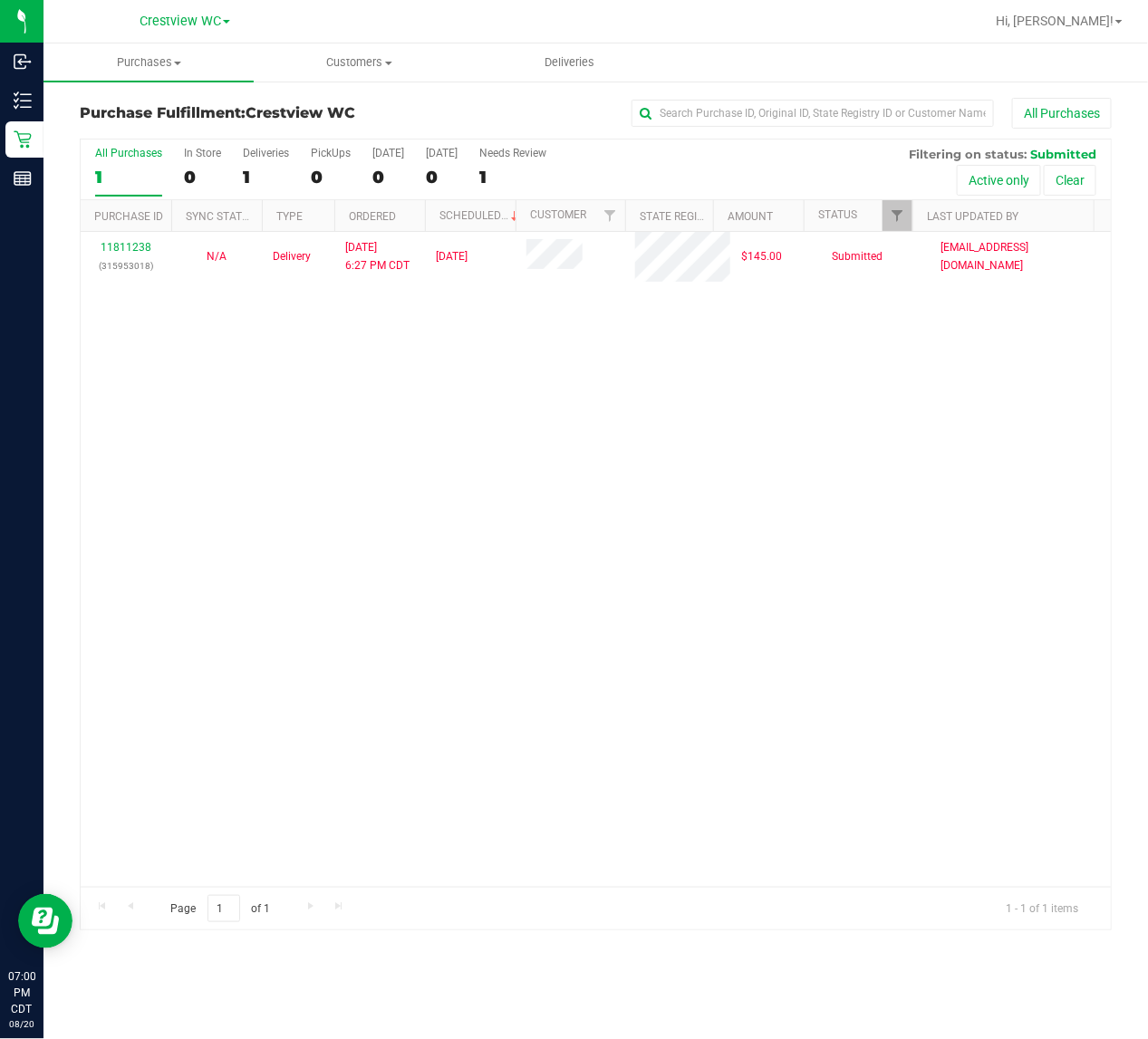
click at [594, 449] on div "11811238 (315953018) N/A Delivery [DATE] 6:27 PM CDT 8/22/2025 $145.00 Submitte…" at bounding box center [596, 559] width 1030 height 655
click at [320, 546] on div "11811238 (315953018) N/A Delivery [DATE] 6:27 PM CDT 8/22/2025 $145.00 Submitte…" at bounding box center [596, 559] width 1030 height 655
drag, startPoint x: 238, startPoint y: 485, endPoint x: 229, endPoint y: 495, distance: 13.5
click at [238, 485] on div "11811238 (315953018) N/A Delivery [DATE] 6:27 PM CDT 8/22/2025 $145.00 Submitte…" at bounding box center [596, 559] width 1030 height 655
click at [355, 398] on div "11811238 (315953018) N/A Delivery [DATE] 6:27 PM CDT 8/22/2025 $145.00 Submitte…" at bounding box center [596, 559] width 1030 height 655
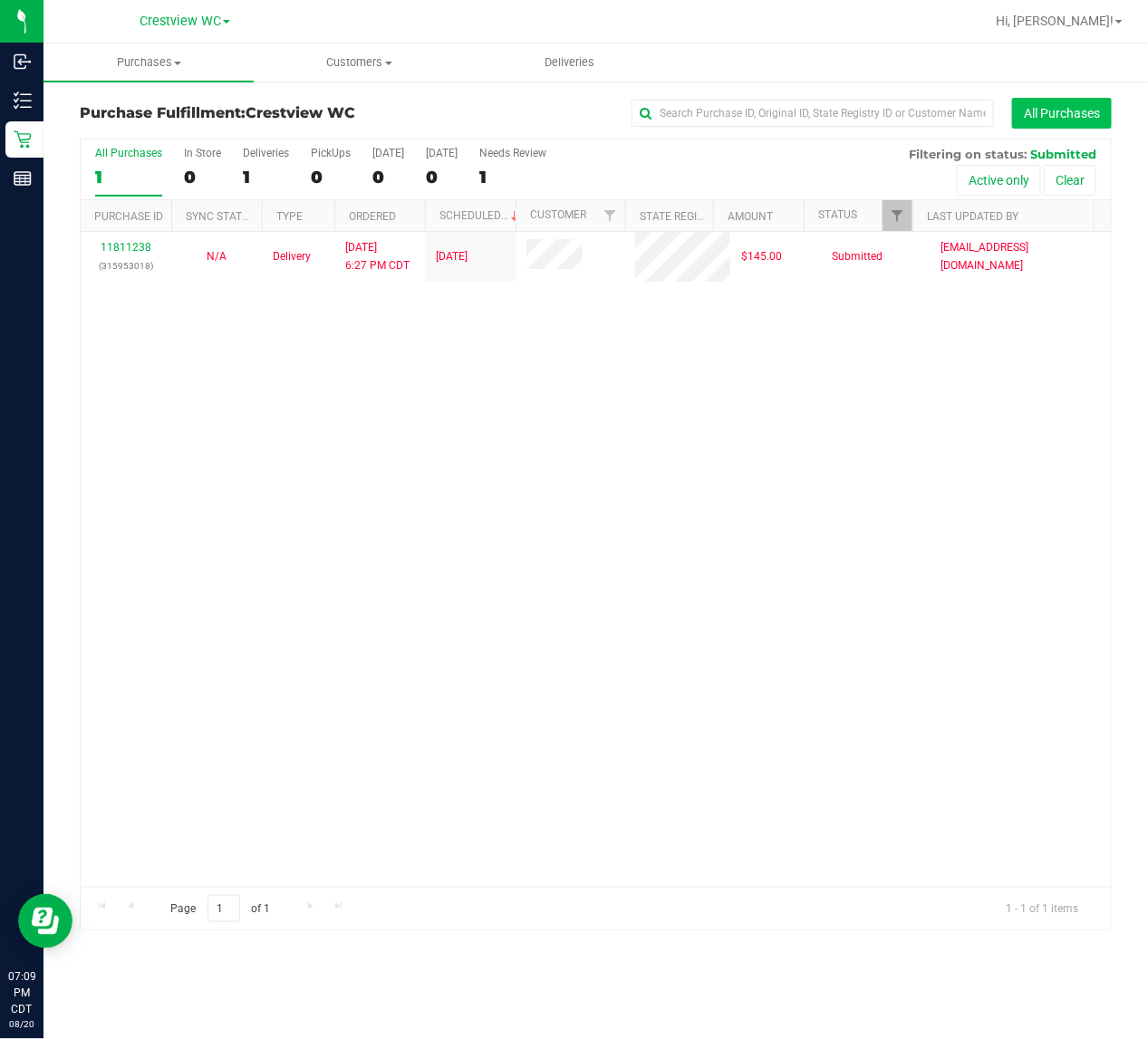
click at [1043, 116] on button "All Purchases" at bounding box center [1062, 113] width 100 height 31
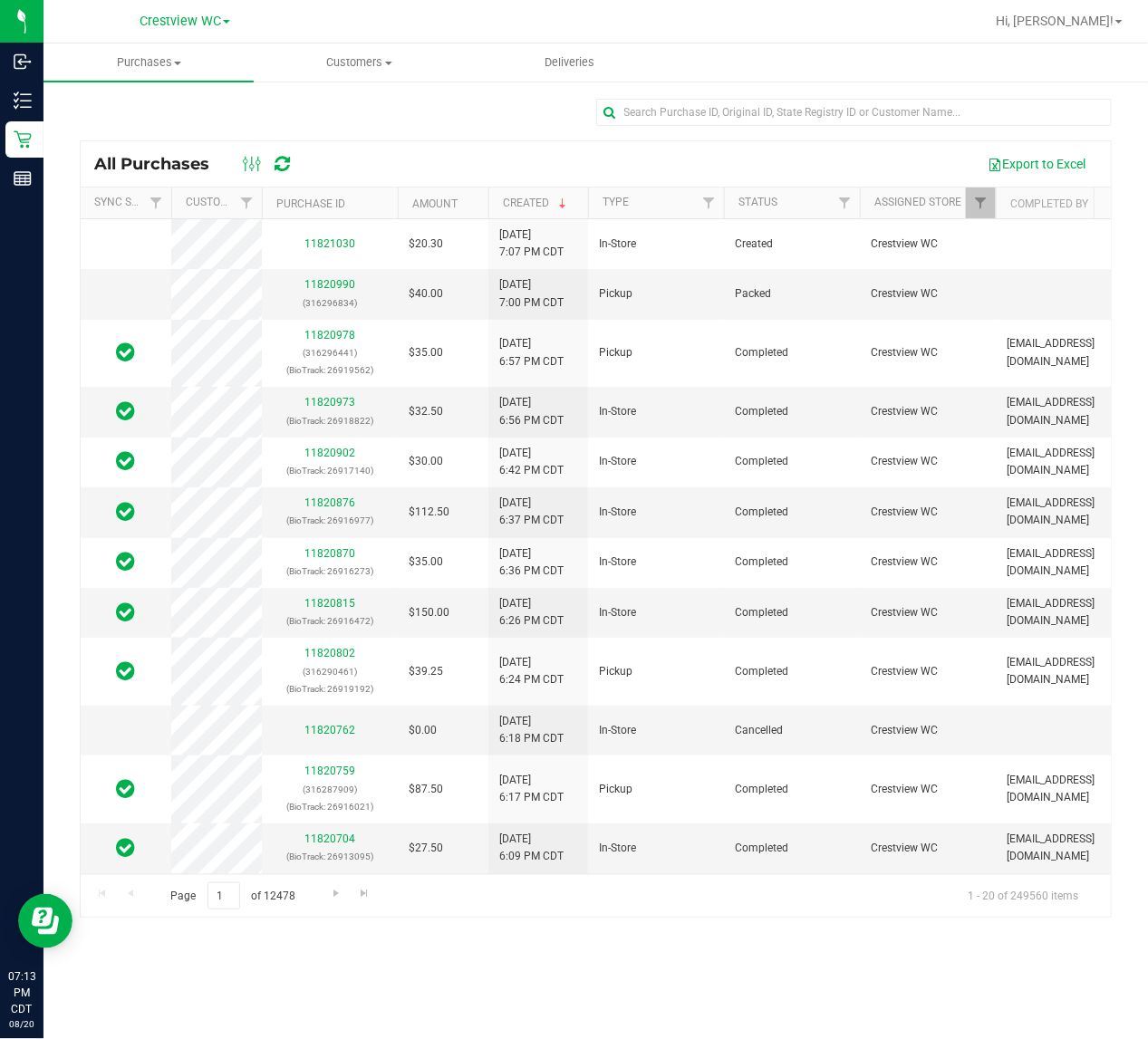
click at [430, 124] on div at bounding box center [596, 120] width 1032 height 42
